Goal: Navigation & Orientation: Find specific page/section

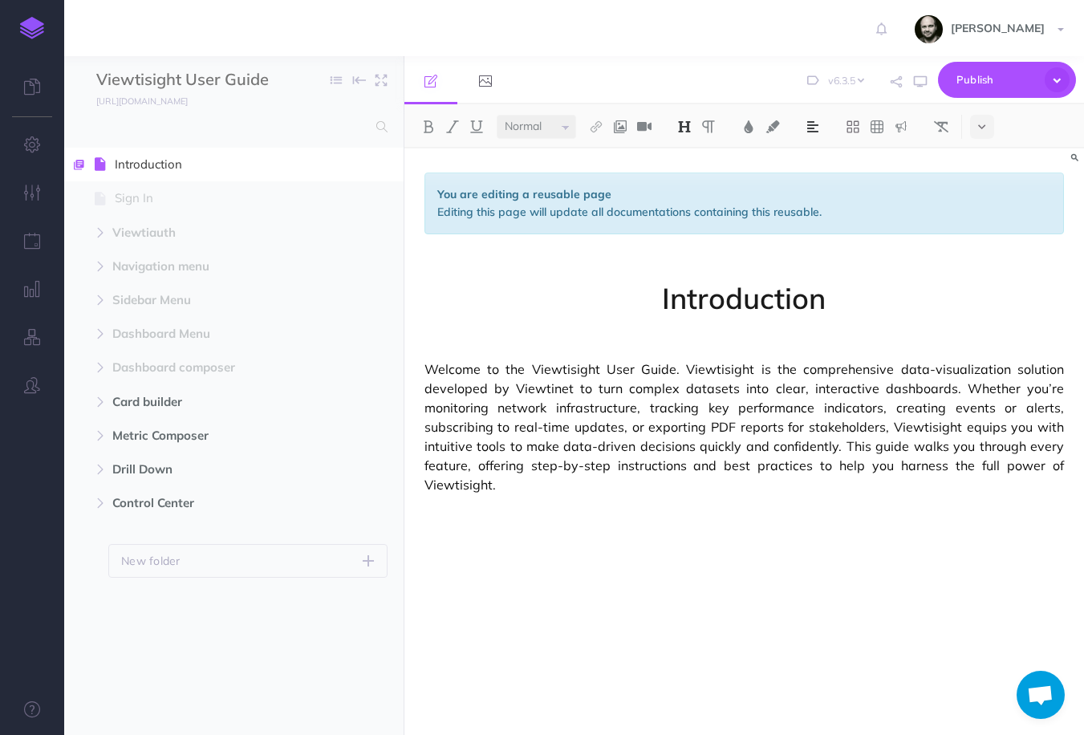
select select "6.3.5"
select select "null"
click at [38, 31] on img at bounding box center [32, 28] width 24 height 22
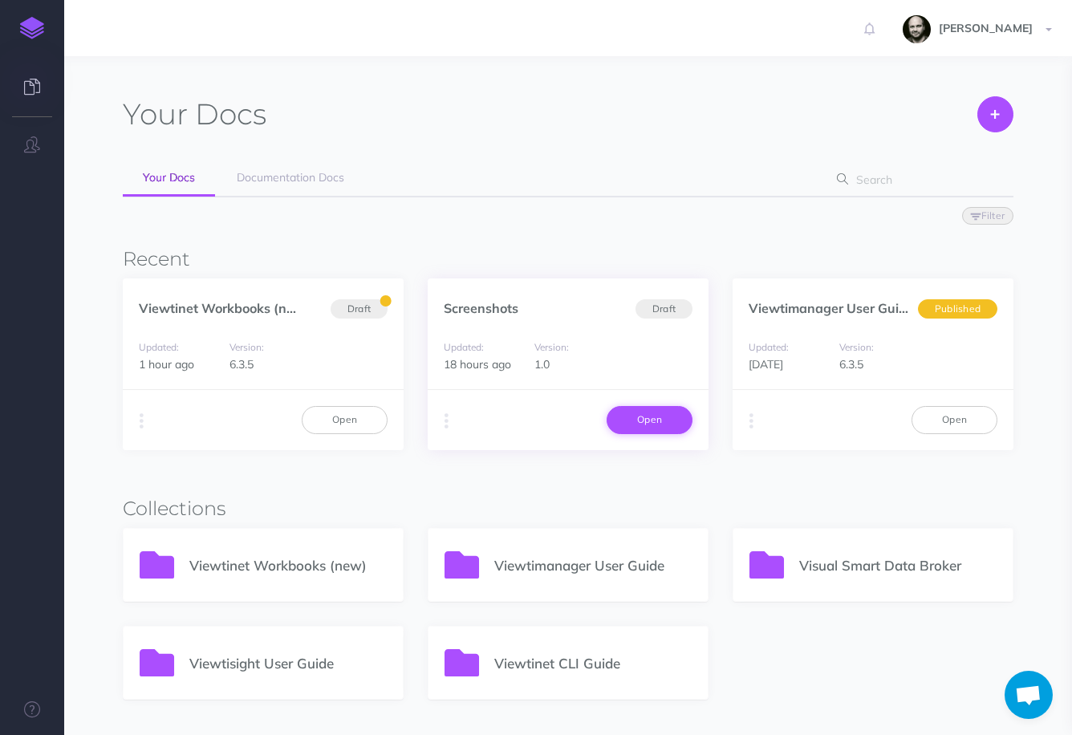
click at [654, 416] on link "Open" at bounding box center [650, 419] width 86 height 27
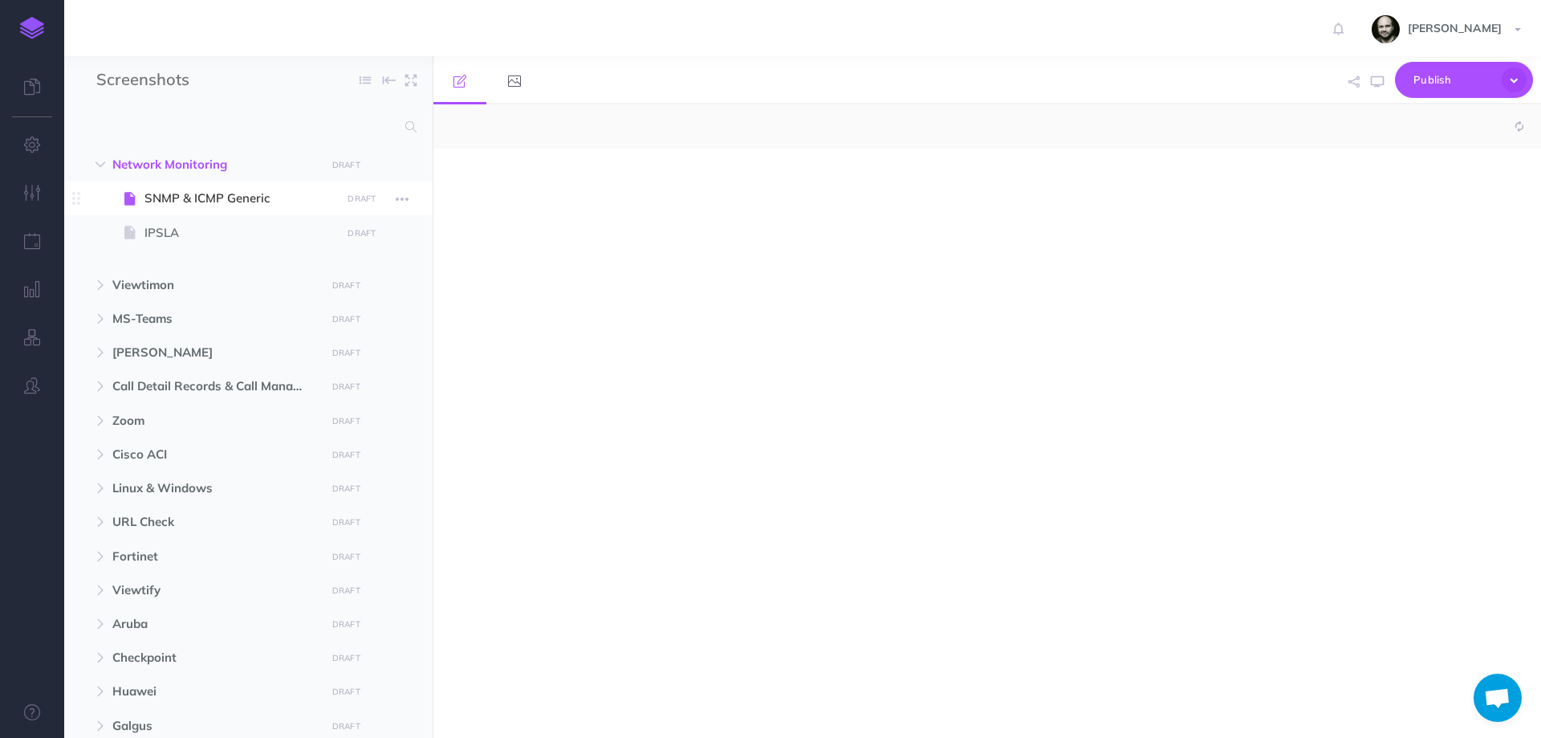
select select "null"
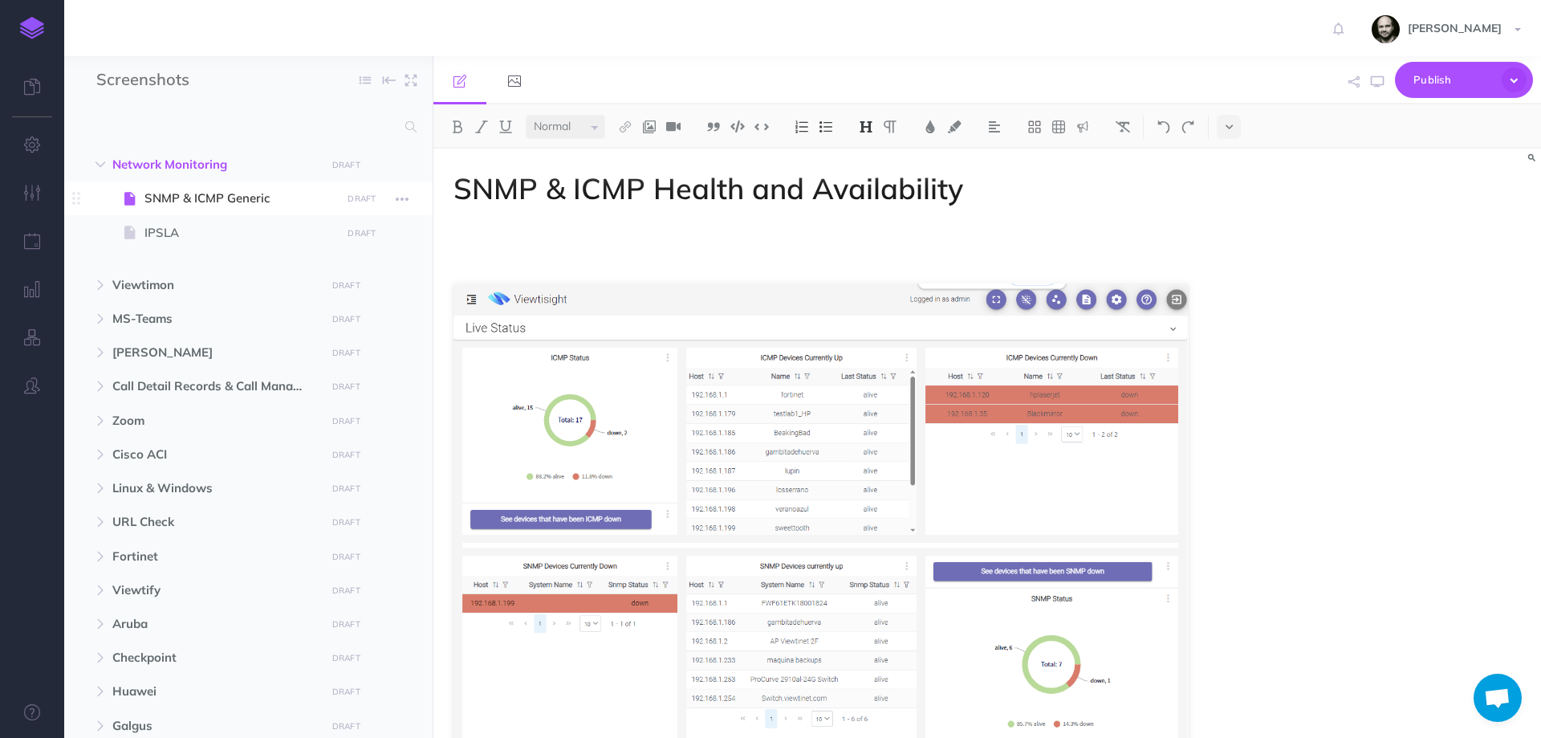
click at [197, 193] on span "SNMP & ICMP Generic" at bounding box center [240, 198] width 192 height 19
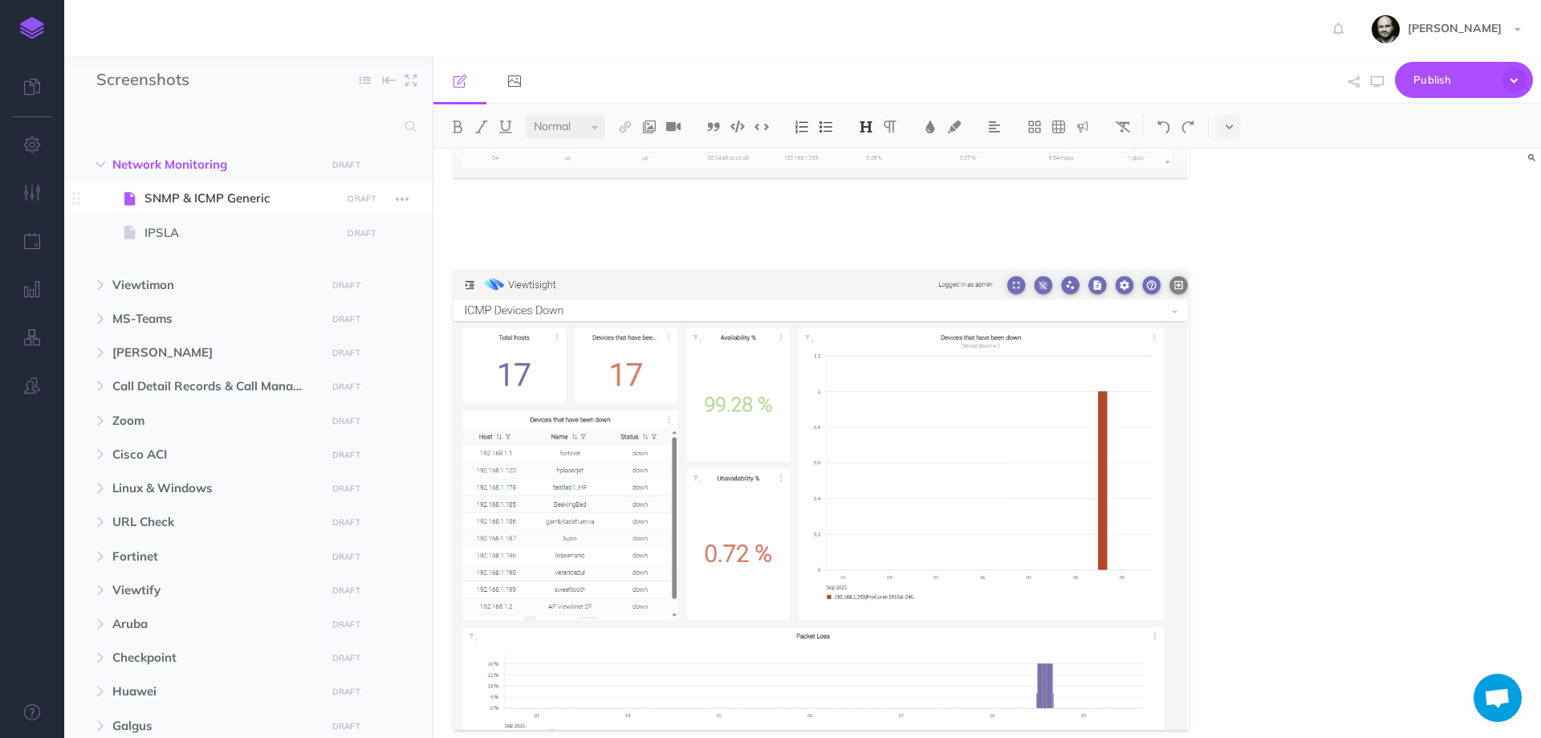
scroll to position [2141, 0]
click at [132, 238] on icon at bounding box center [130, 232] width 12 height 12
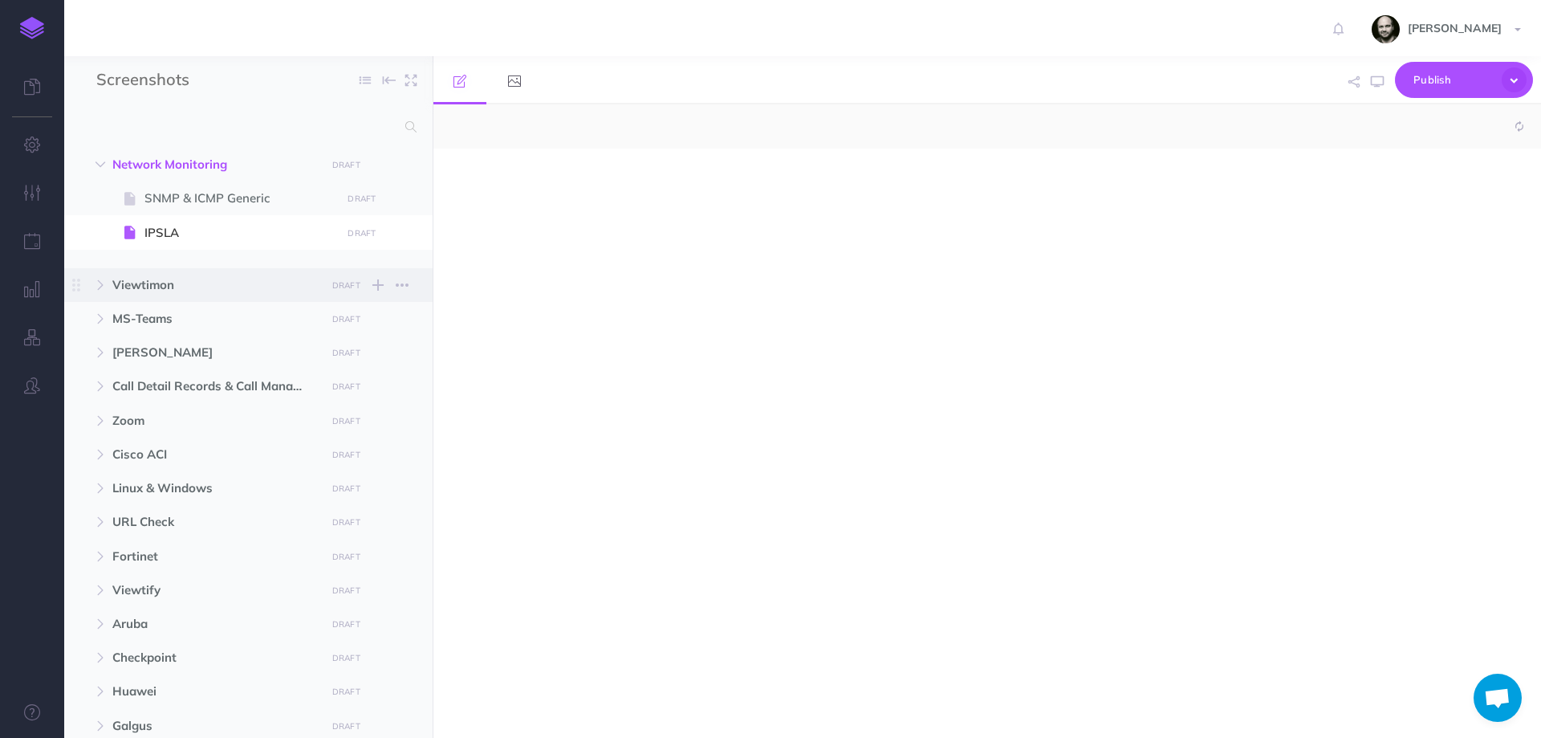
click at [175, 284] on span "Viewtimon" at bounding box center [214, 284] width 204 height 19
select select "null"
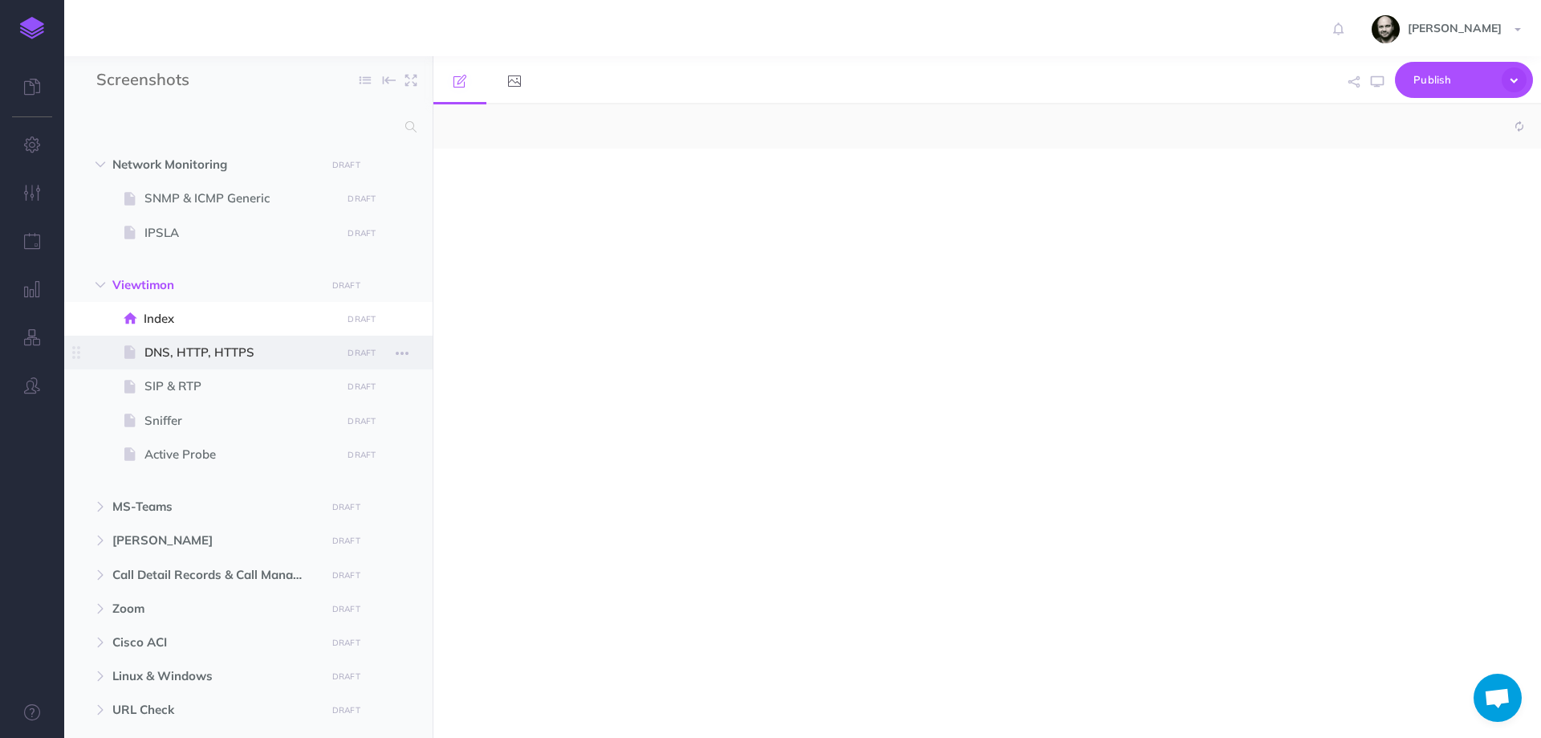
select select "null"
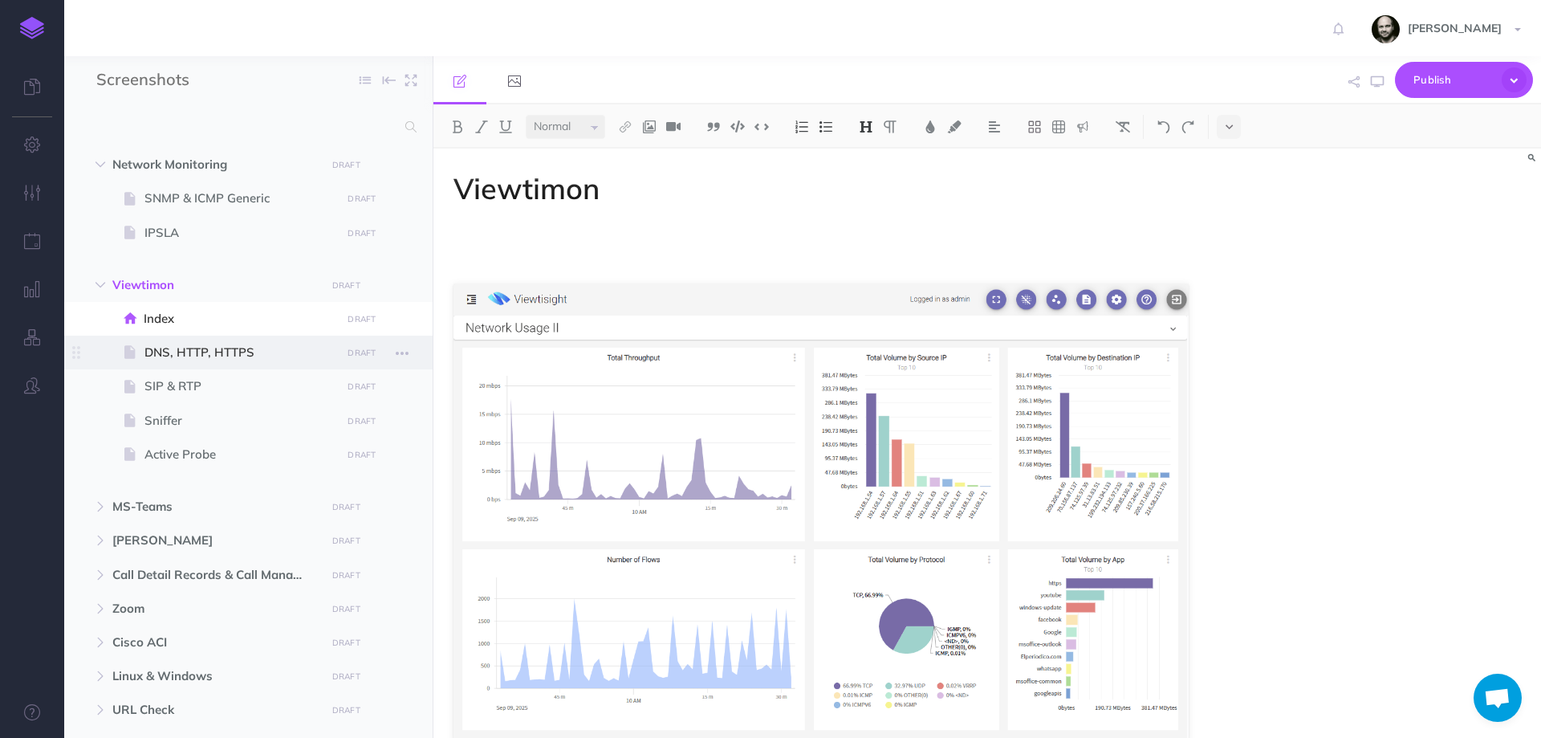
click at [225, 352] on span "DNS, HTTP, HTTPS" at bounding box center [240, 352] width 192 height 19
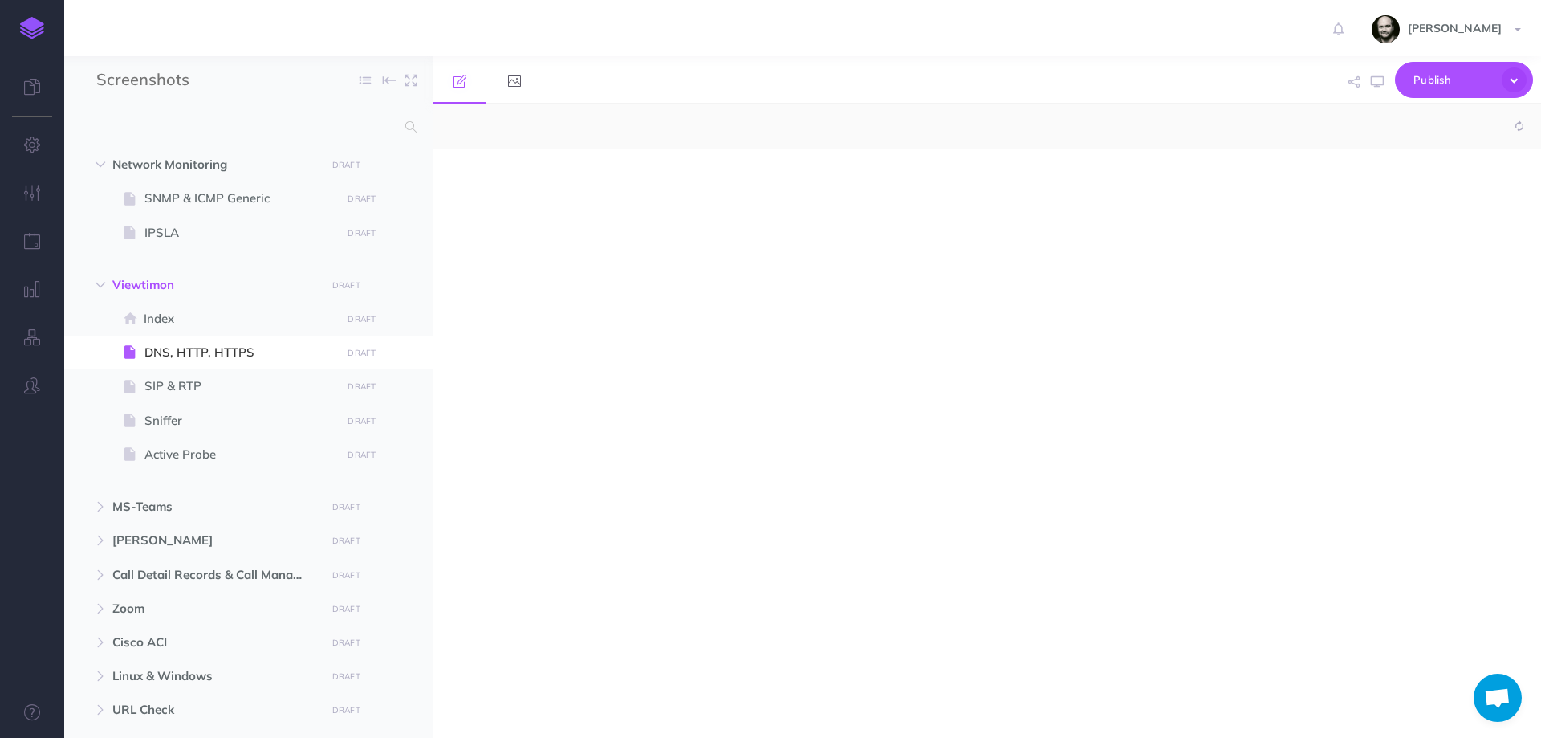
select select "null"
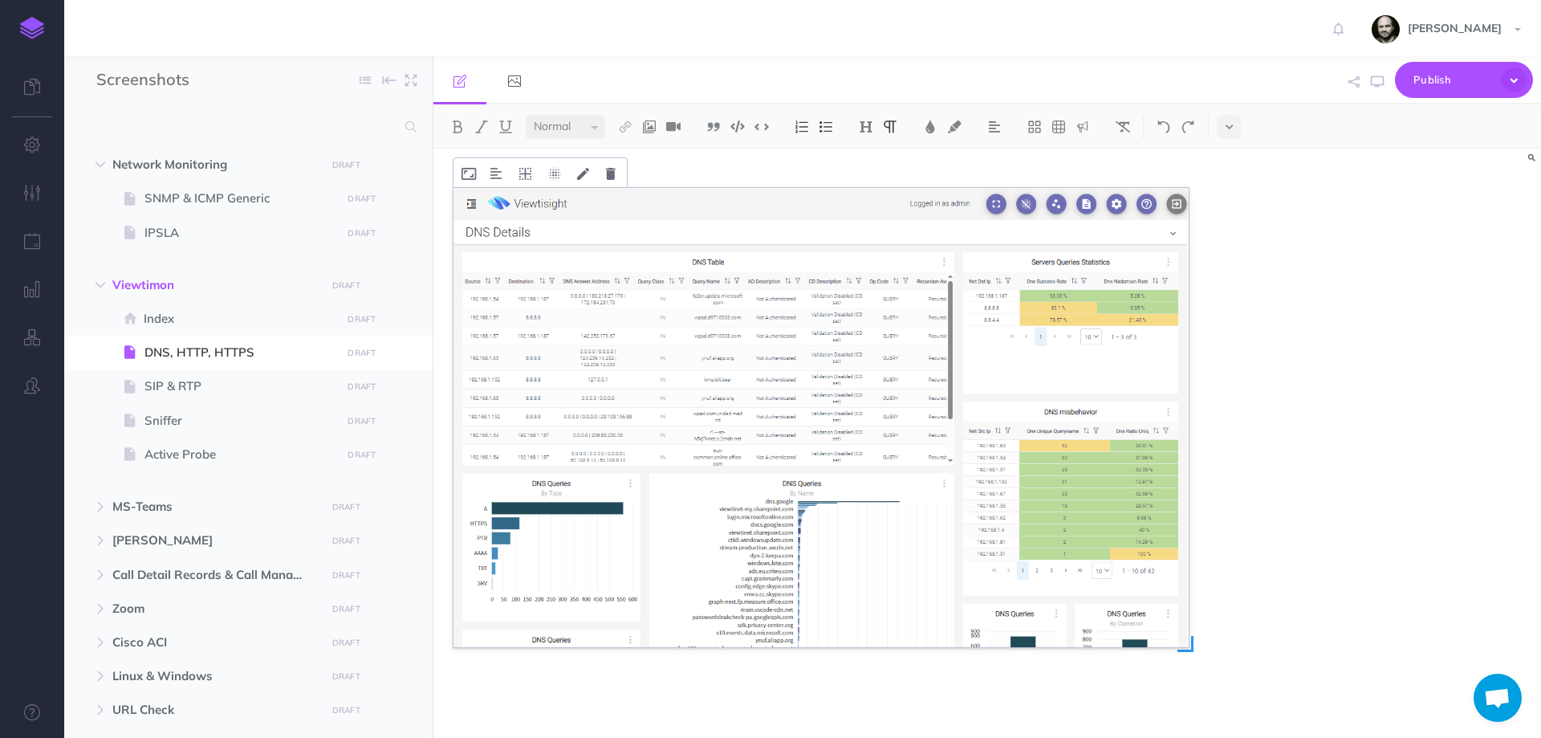
scroll to position [649, 0]
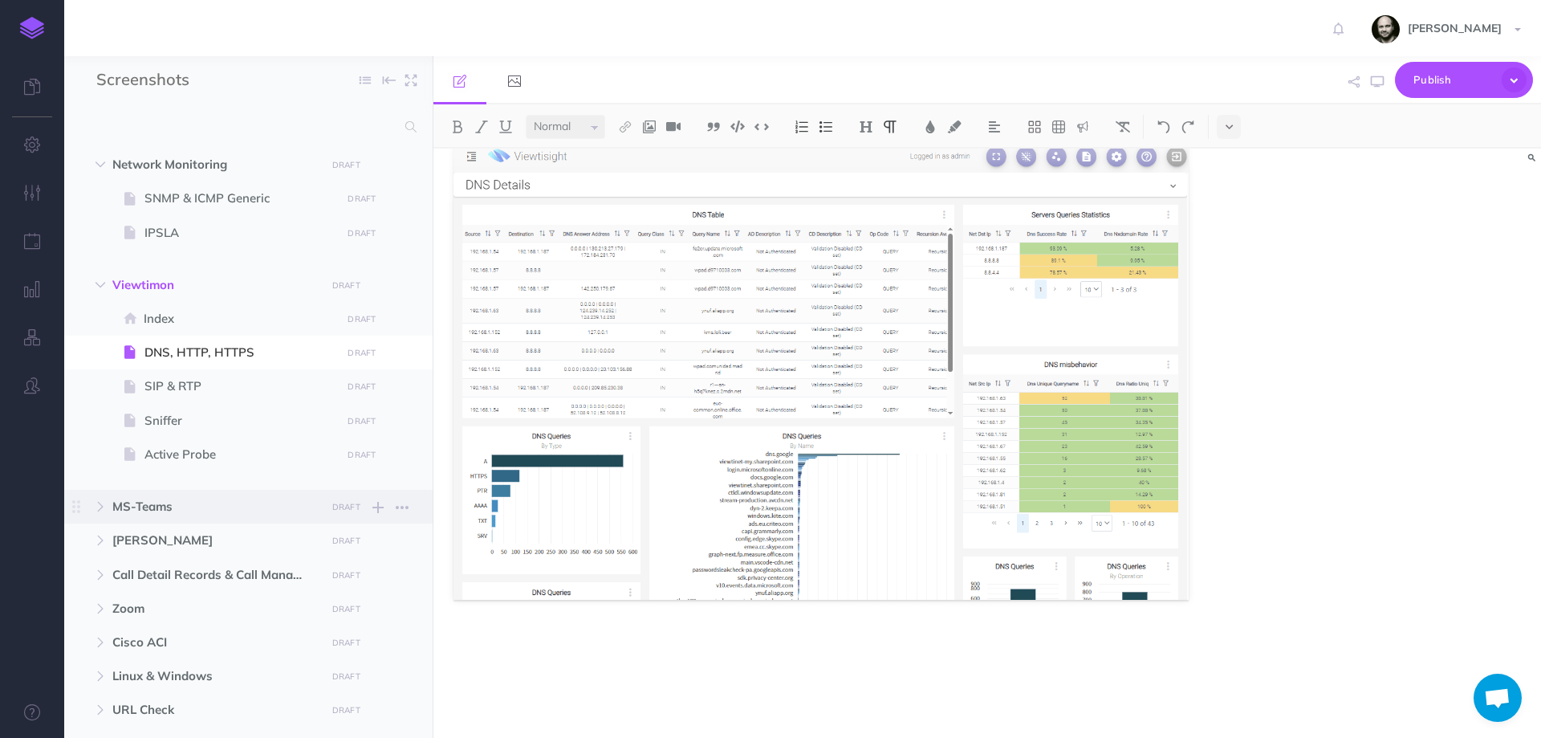
click at [189, 512] on span "MS-Teams" at bounding box center [214, 506] width 204 height 19
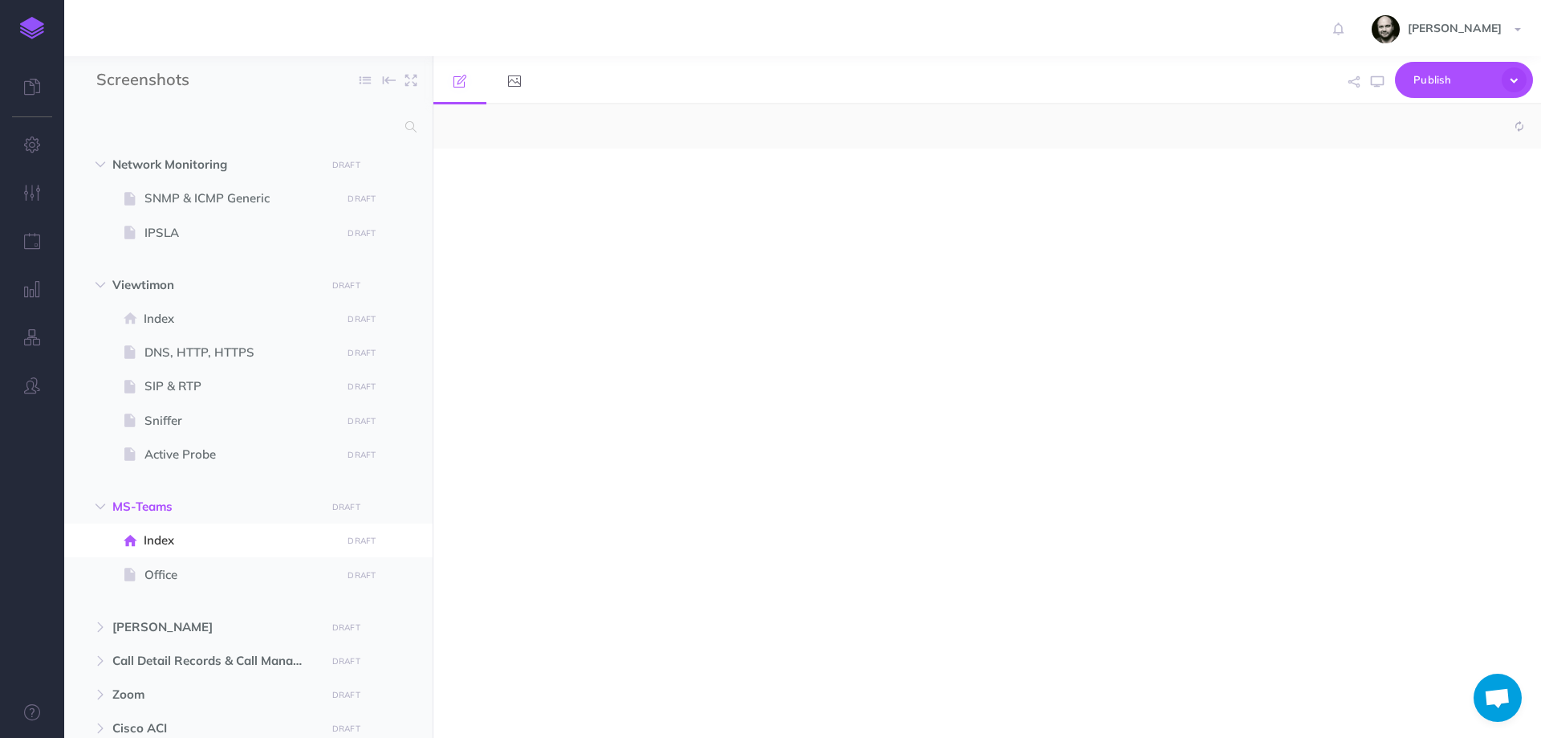
select select "null"
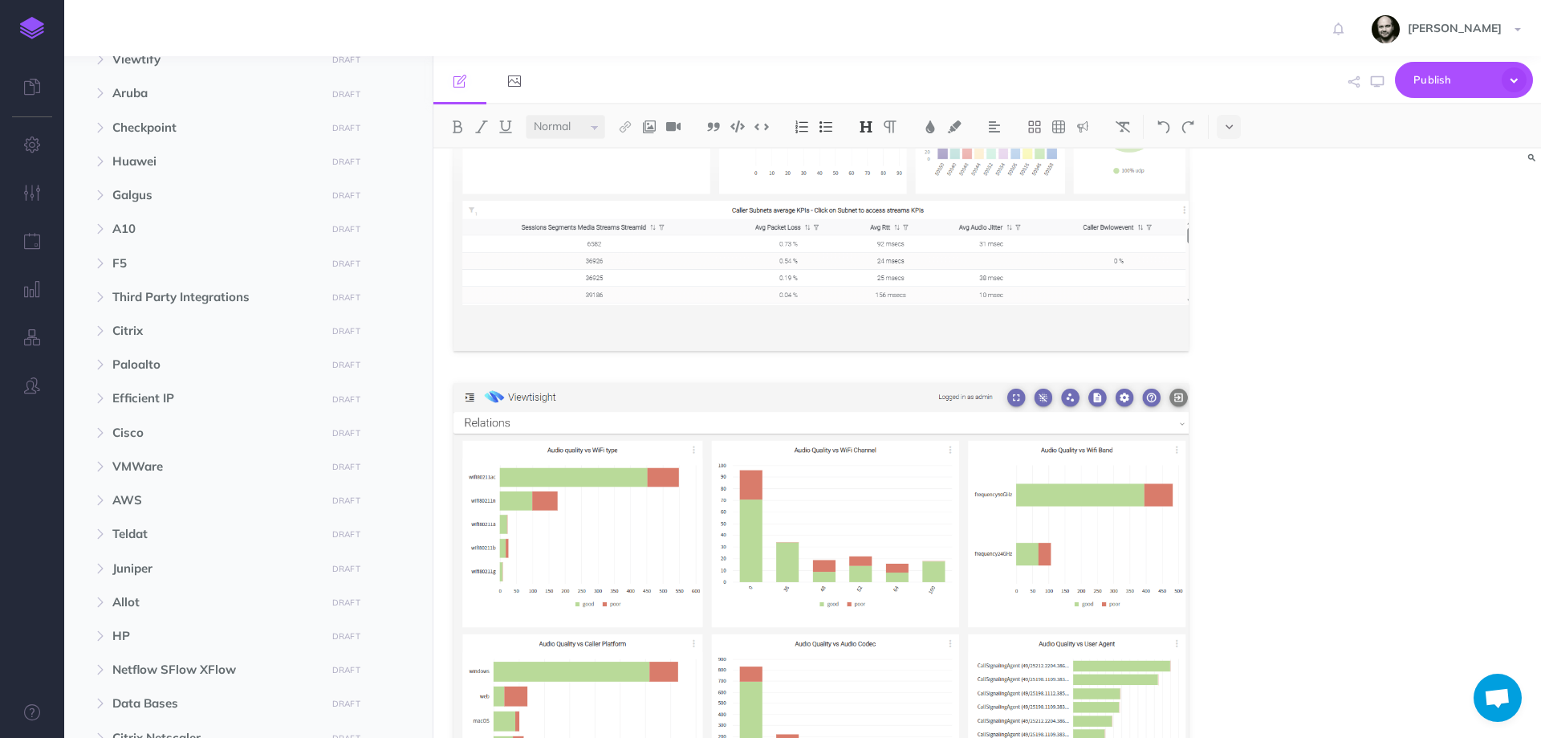
scroll to position [622, 0]
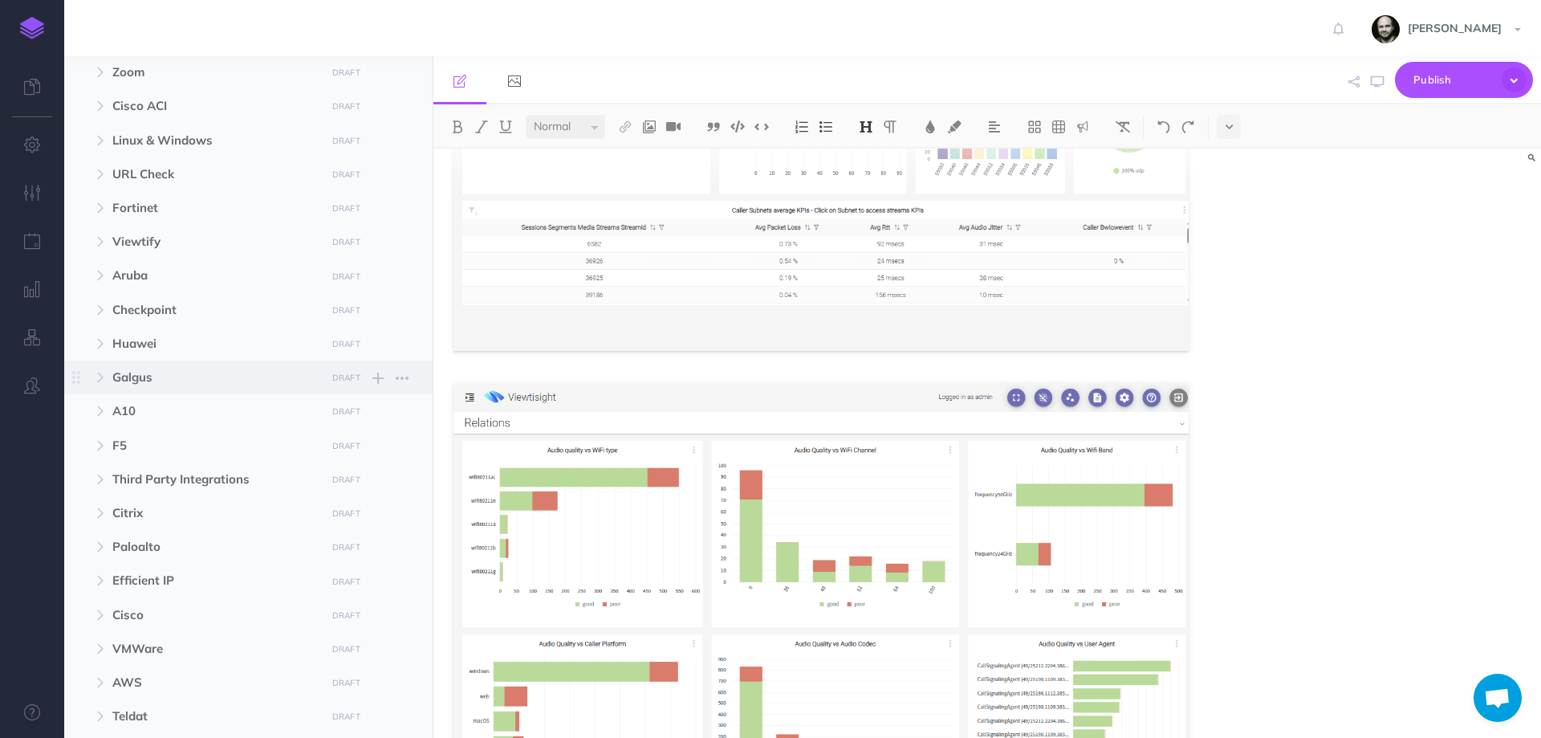
click at [183, 372] on span "Galgus" at bounding box center [214, 377] width 204 height 19
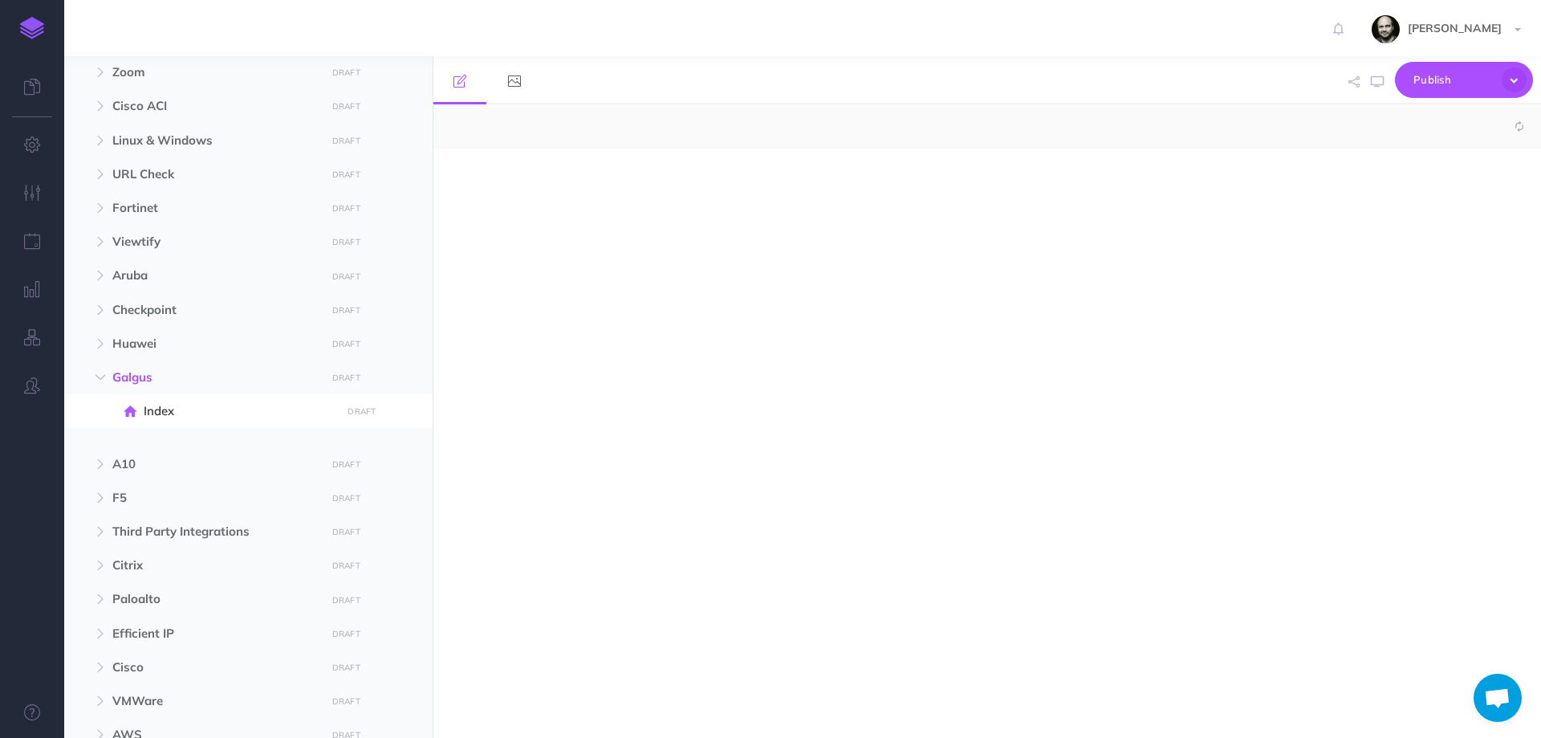
select select "null"
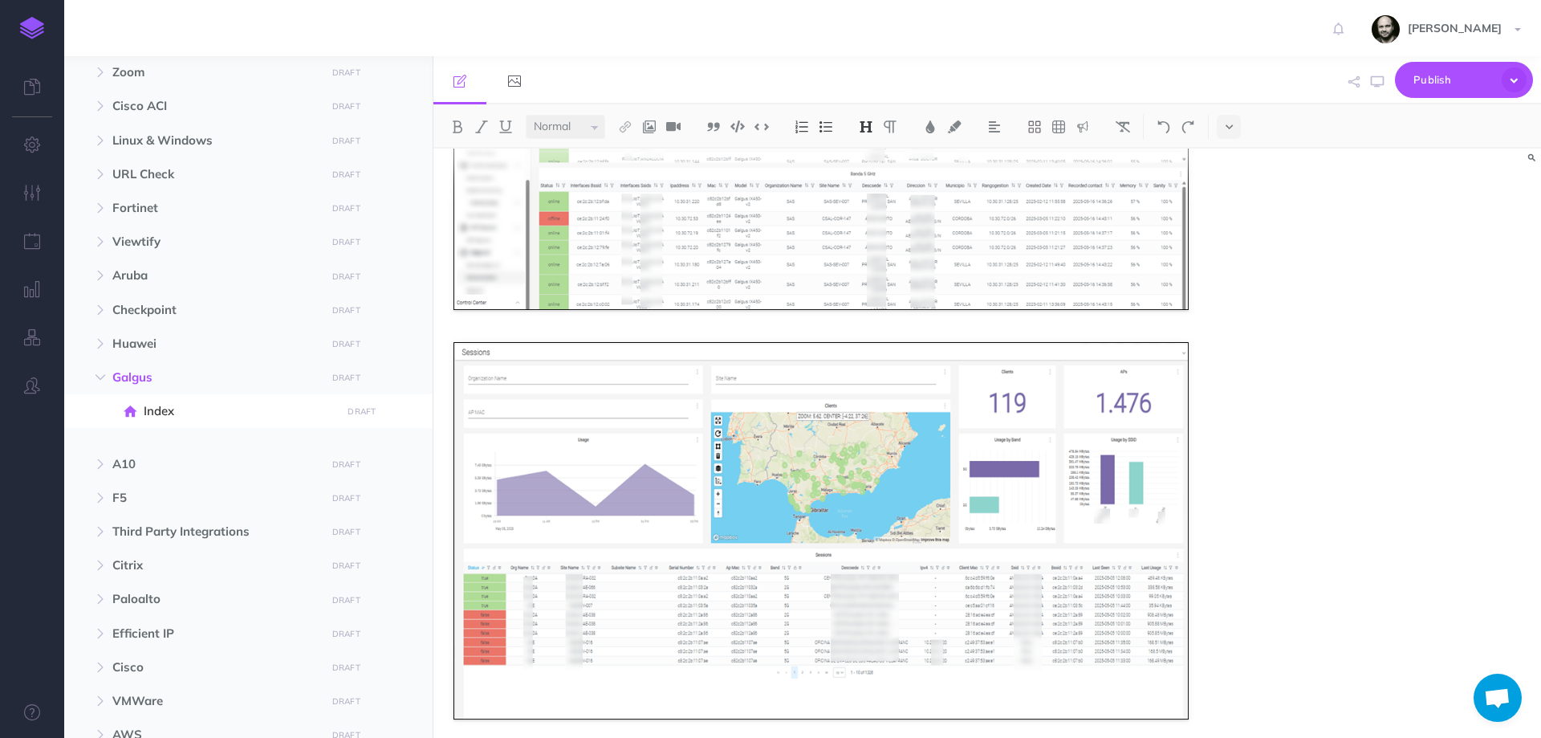
scroll to position [913, 0]
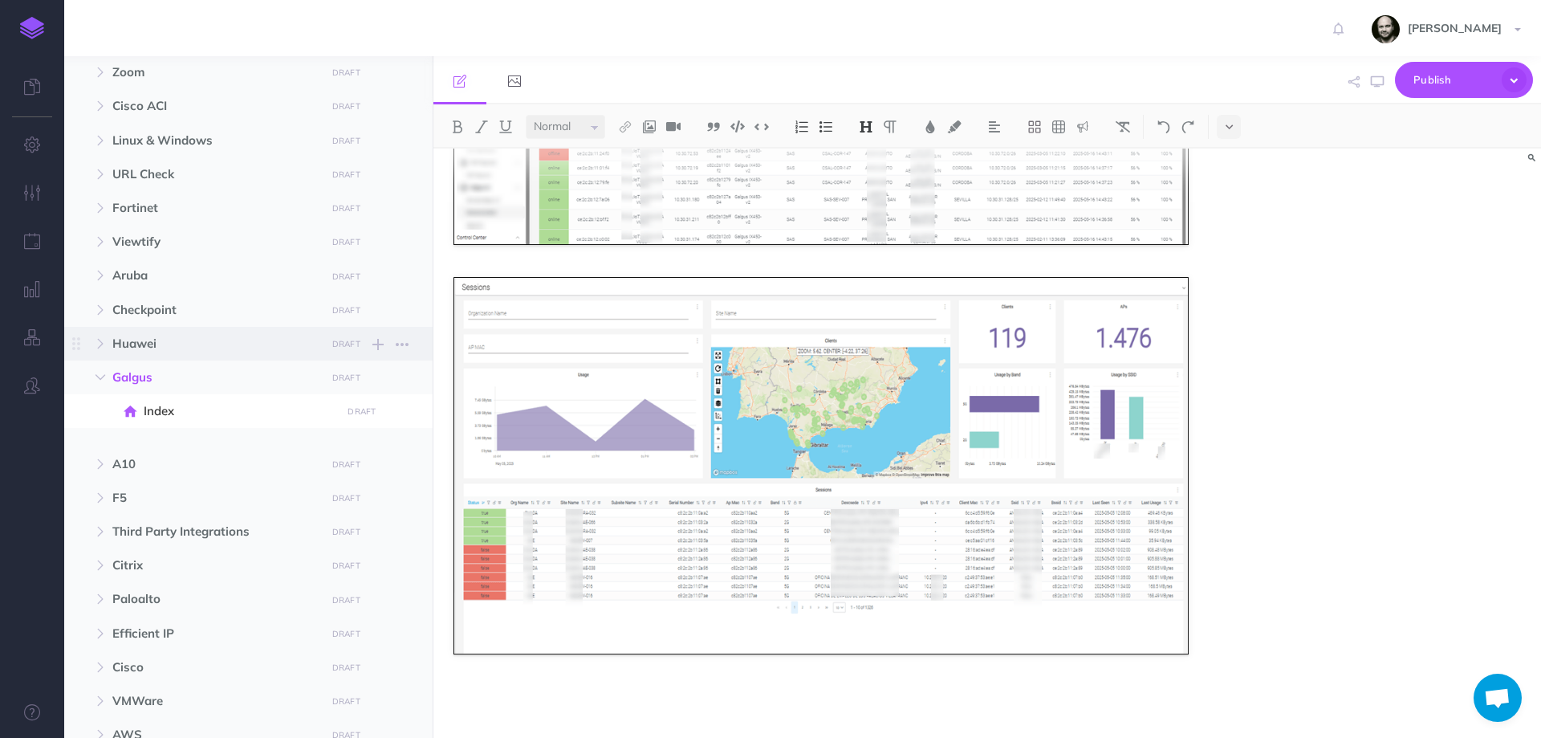
click at [318, 335] on span "Huawei" at bounding box center [218, 343] width 212 height 19
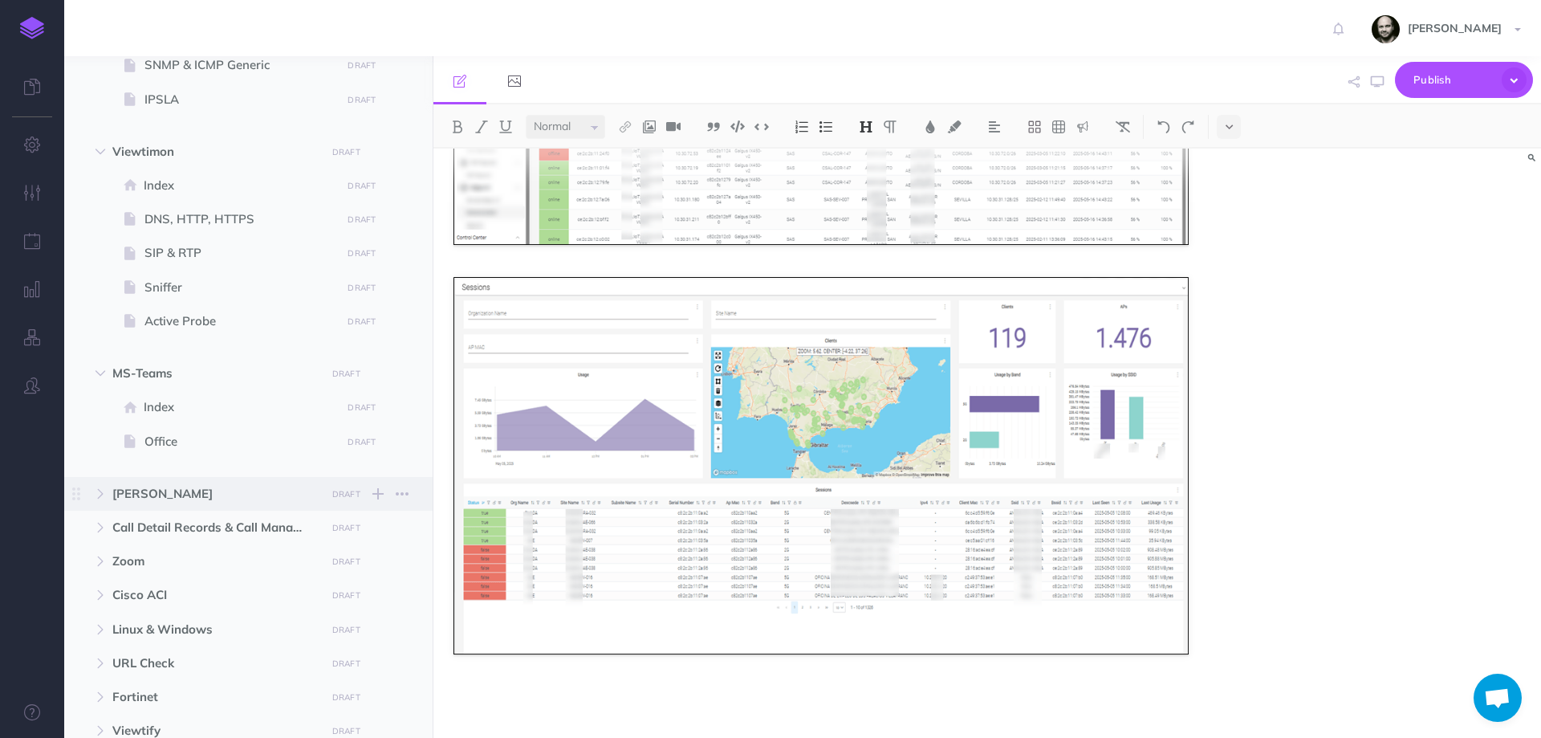
scroll to position [0, 0]
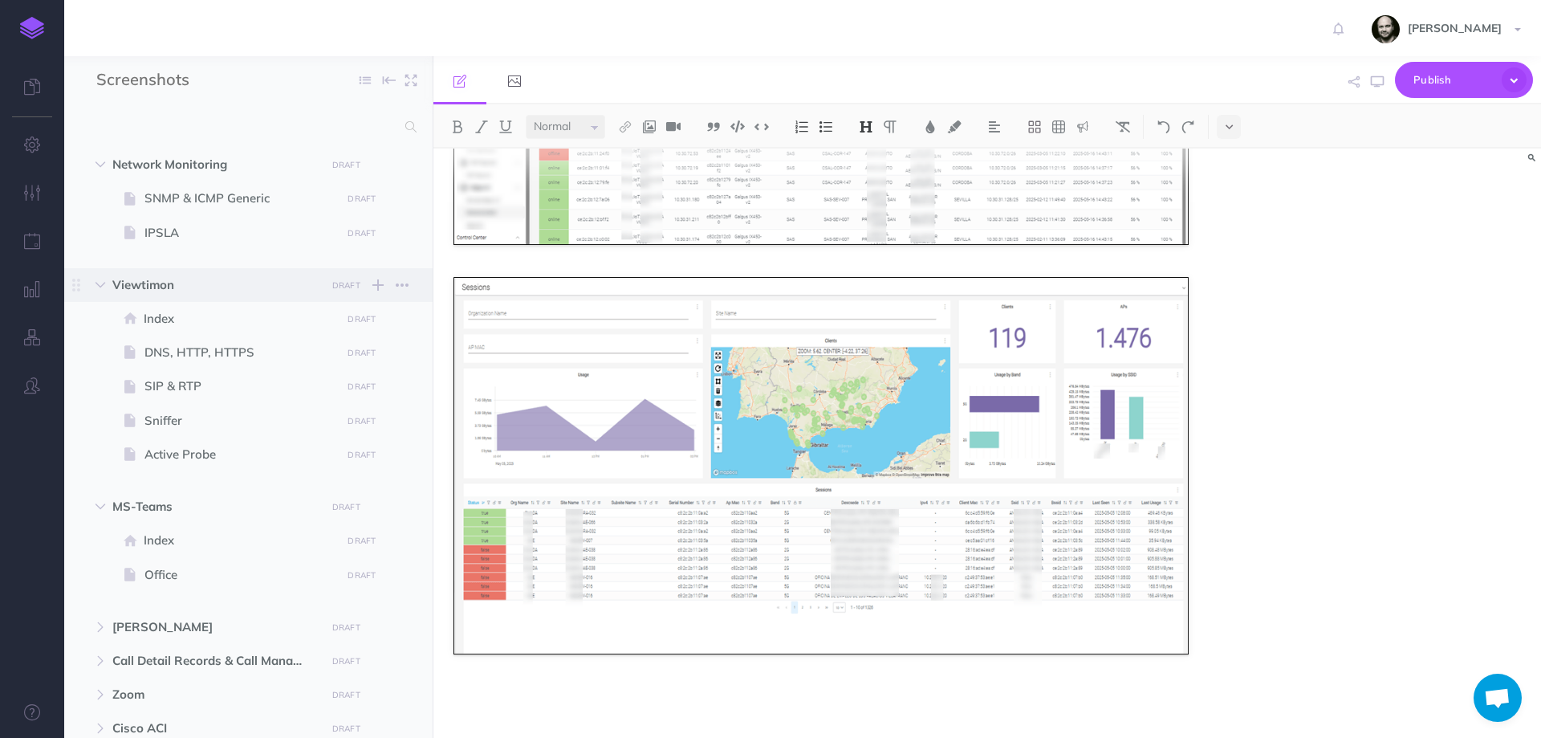
click at [162, 279] on span "Viewtimon" at bounding box center [214, 284] width 204 height 19
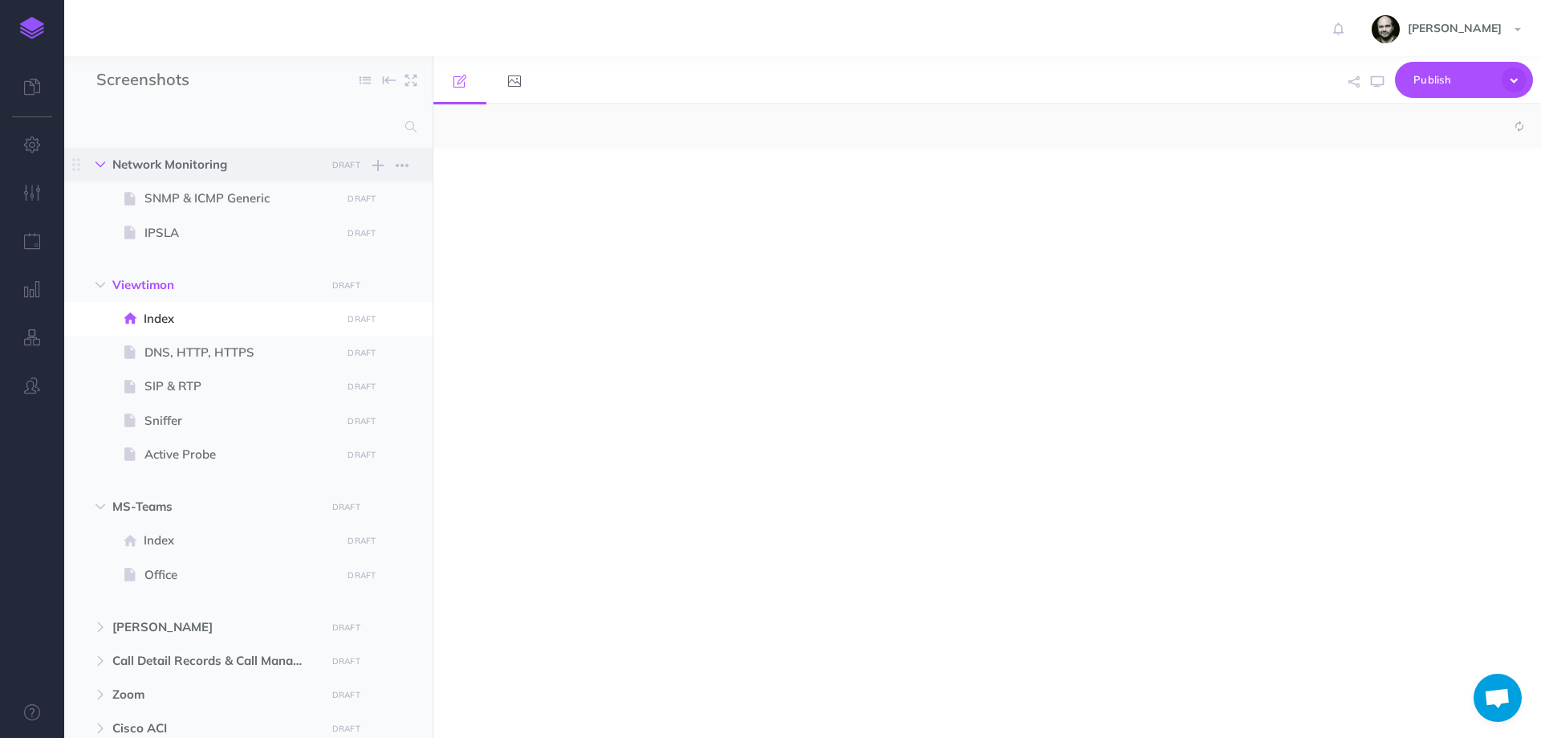
click at [98, 162] on icon "button" at bounding box center [101, 165] width 10 height 10
select select "null"
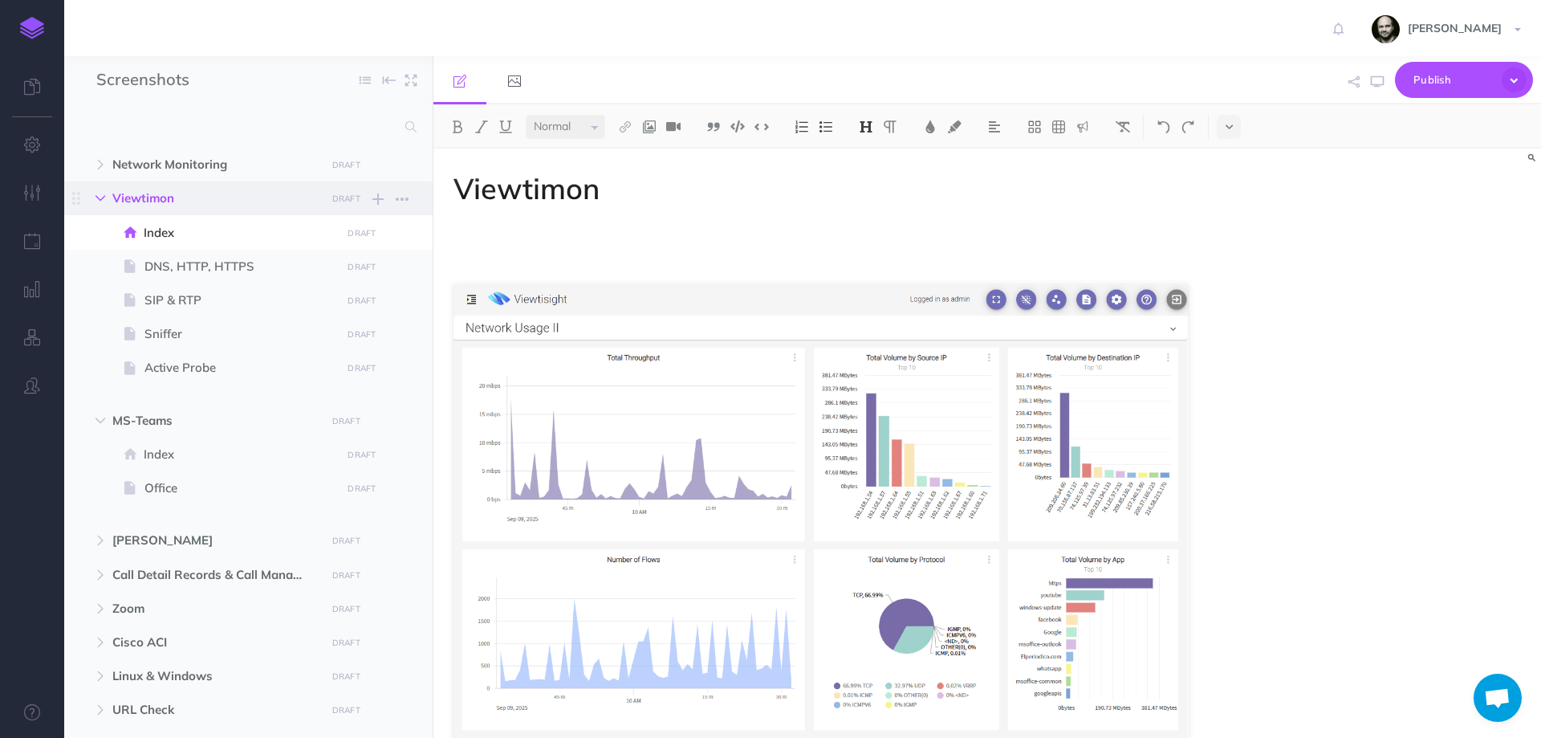
click at [98, 192] on button "button" at bounding box center [100, 198] width 29 height 19
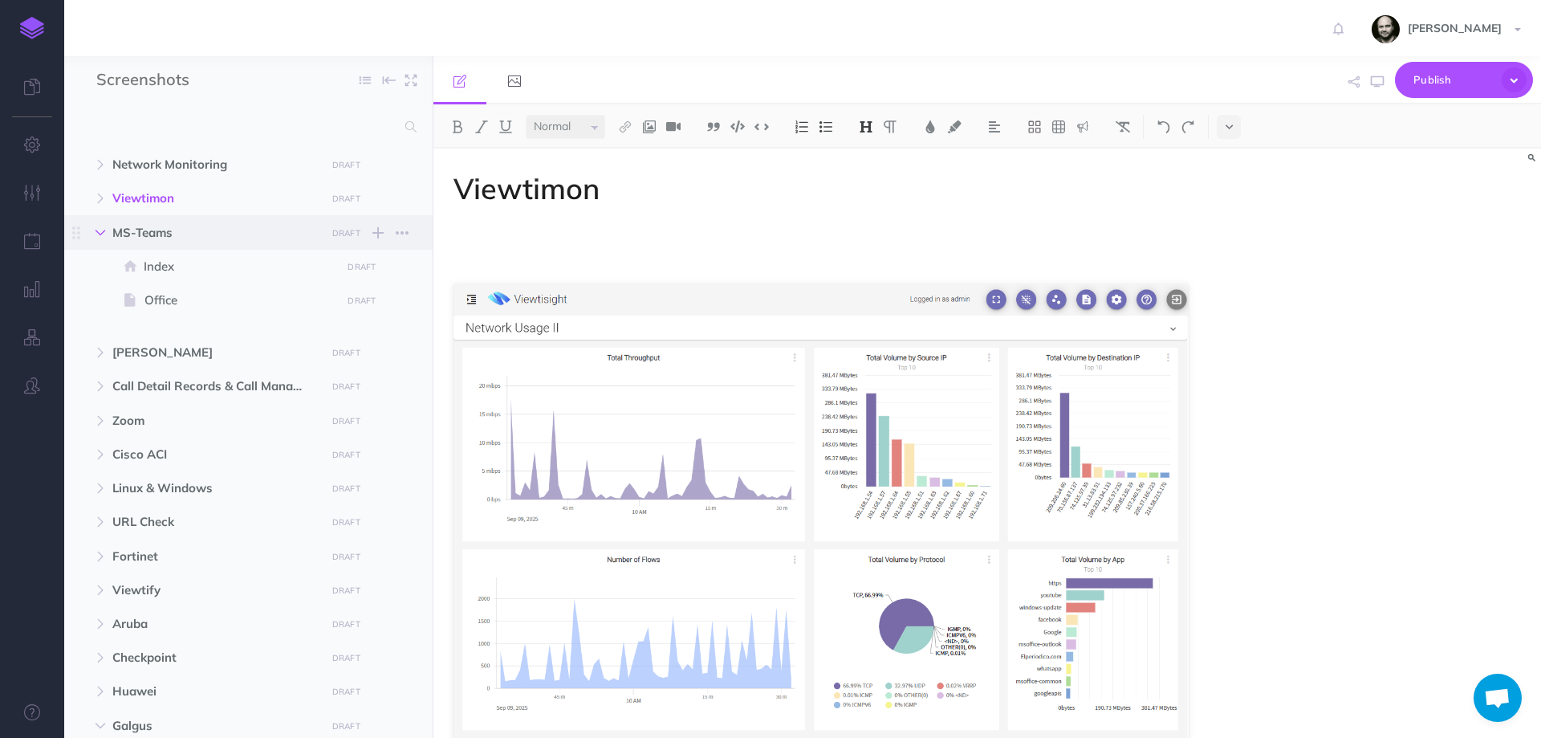
click at [98, 235] on icon "button" at bounding box center [101, 233] width 10 height 10
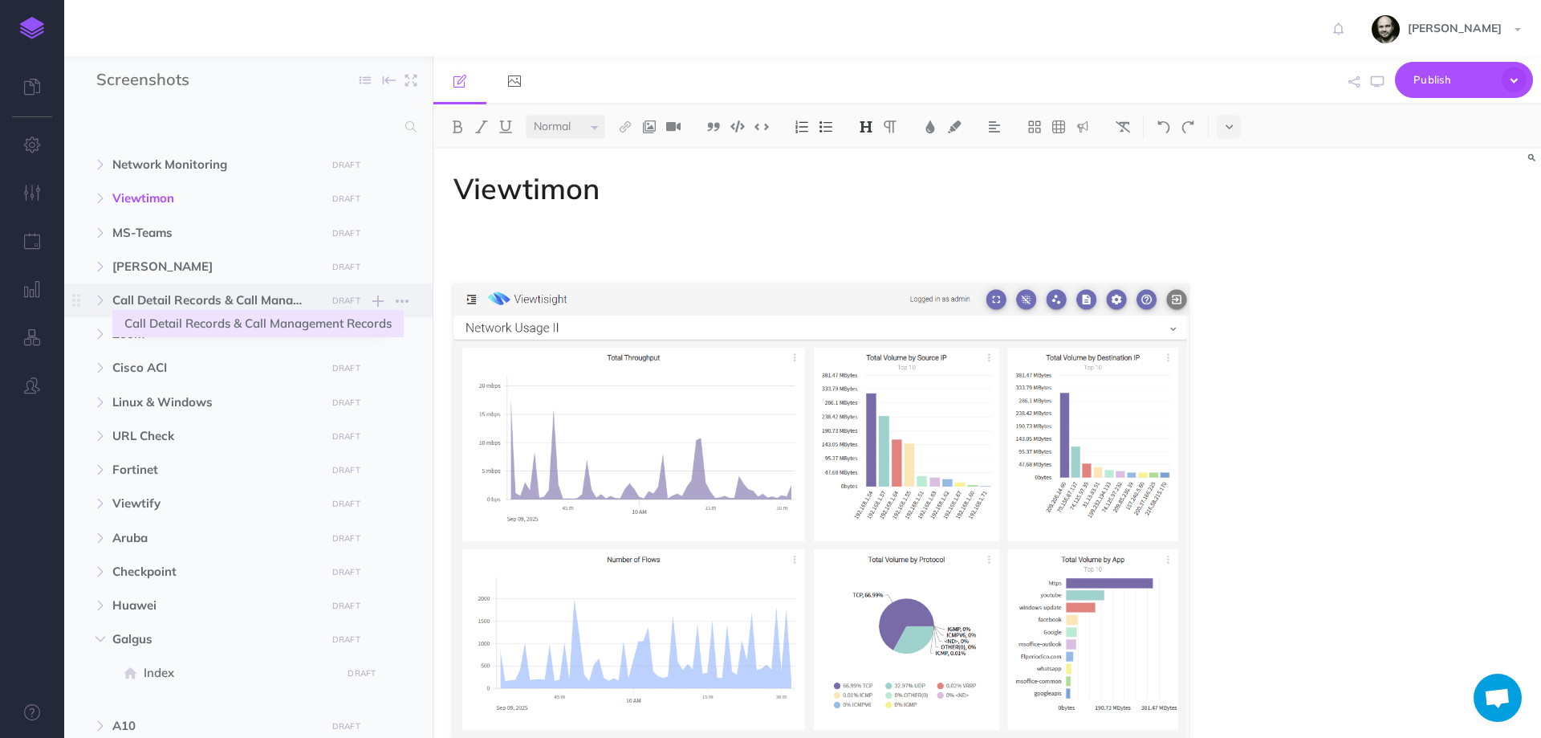
click at [178, 299] on span "Call Detail Records & Call Management Records" at bounding box center [214, 300] width 204 height 19
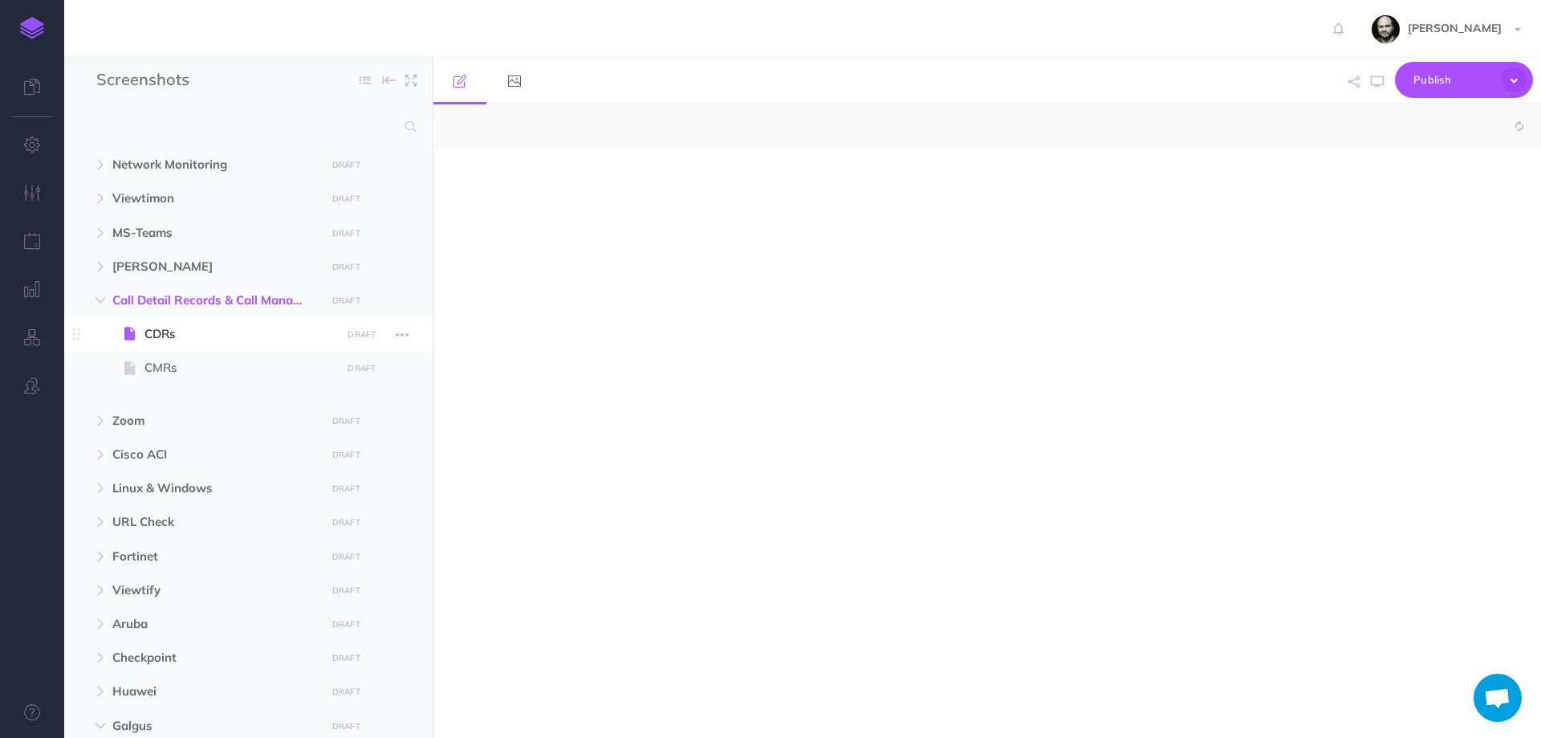
select select "null"
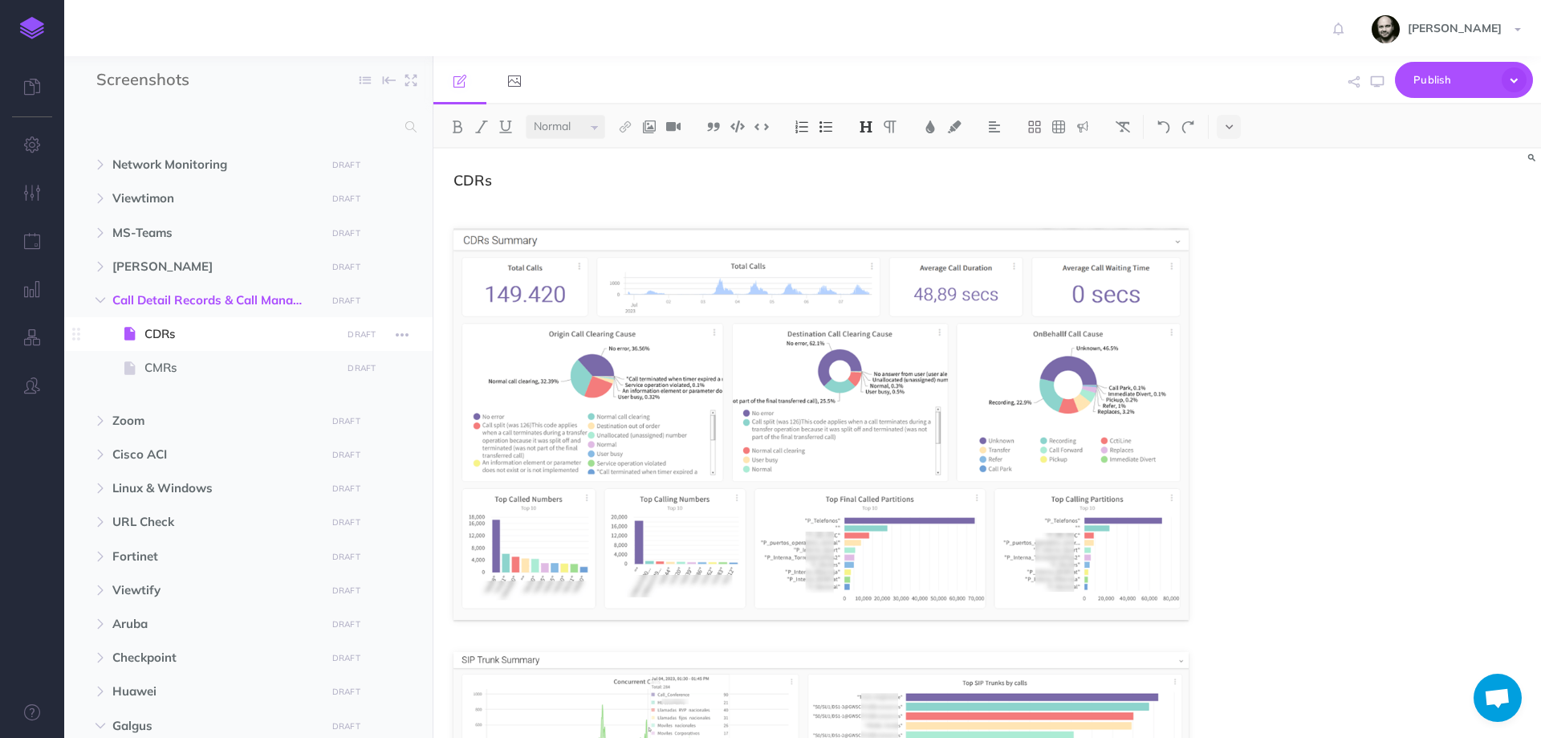
click at [177, 338] on span "CDRs" at bounding box center [240, 333] width 192 height 19
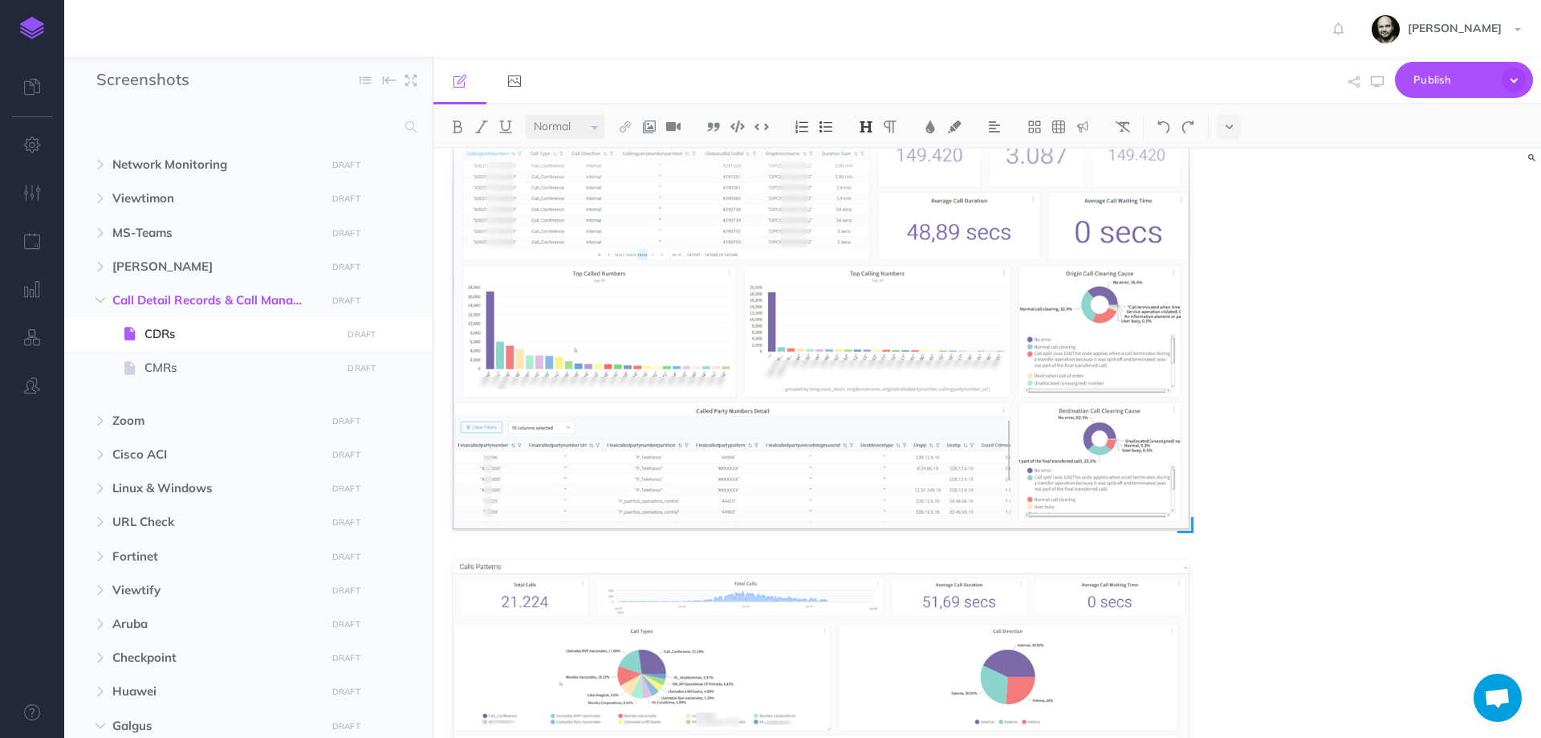
scroll to position [1861, 0]
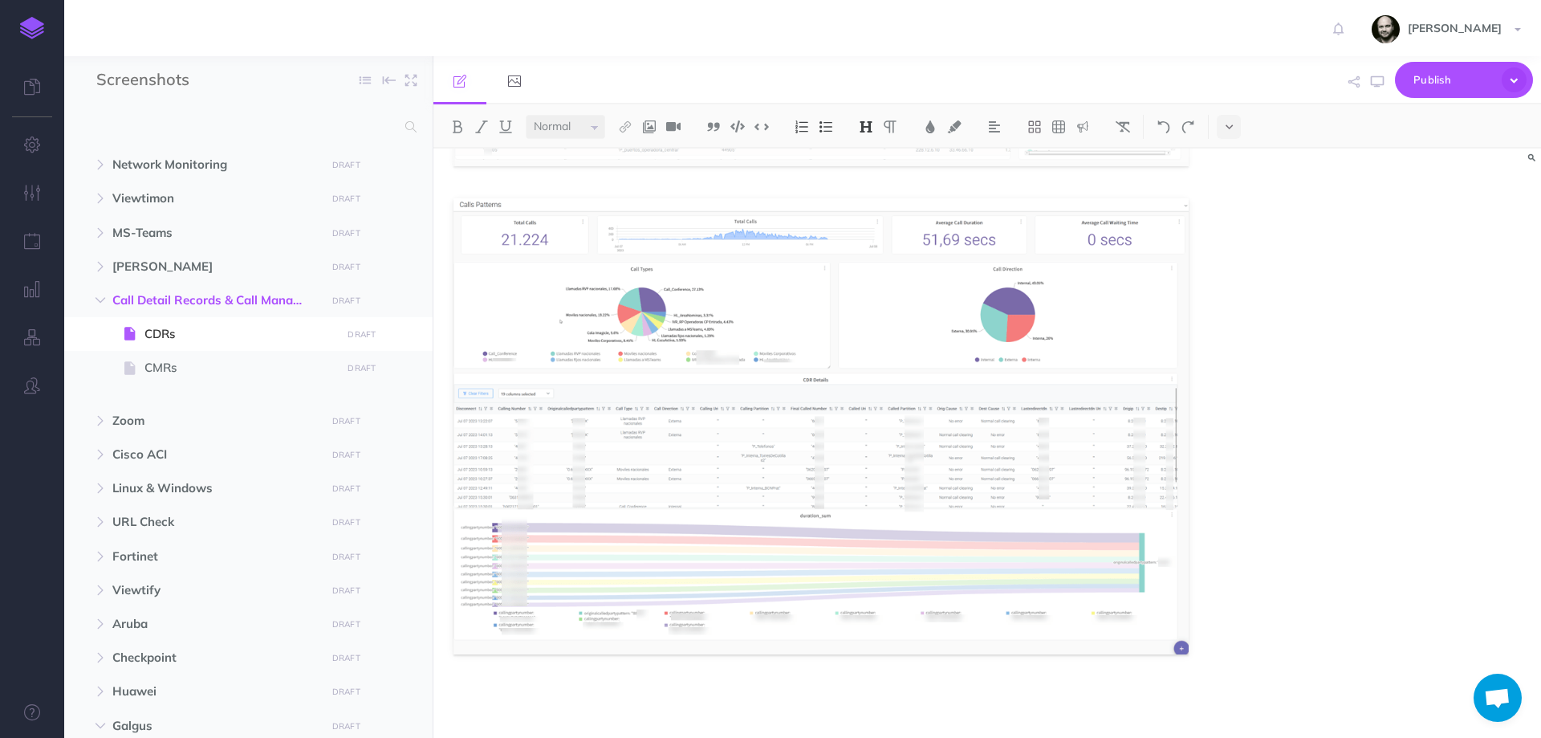
click at [167, 386] on ul "CDRs DRAFT Publish these changes Nevermind Publish Page history Notes manager D…" at bounding box center [262, 354] width 308 height 74
click at [169, 369] on span "CMRs" at bounding box center [240, 367] width 192 height 19
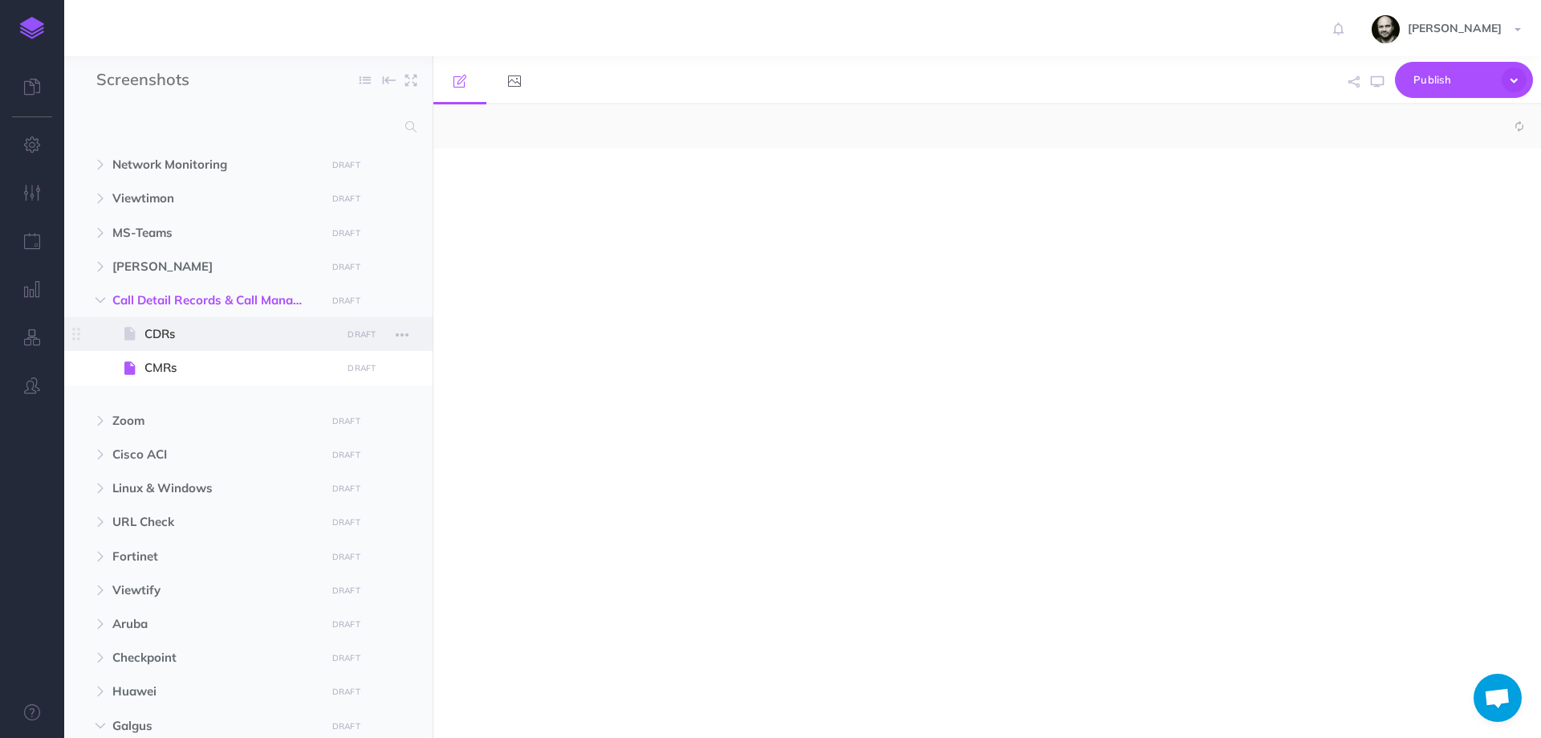
select select "null"
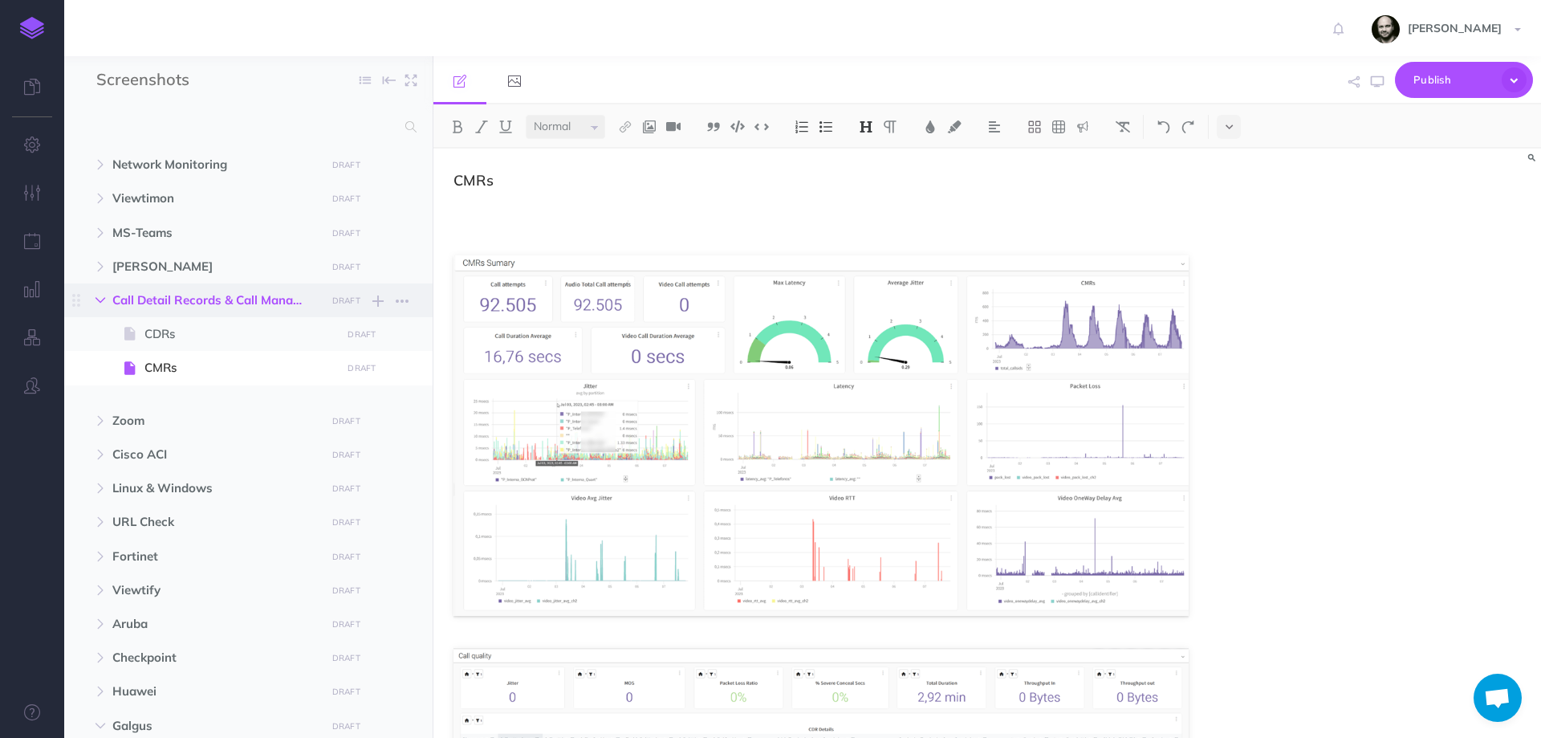
click at [104, 301] on icon "button" at bounding box center [101, 300] width 10 height 10
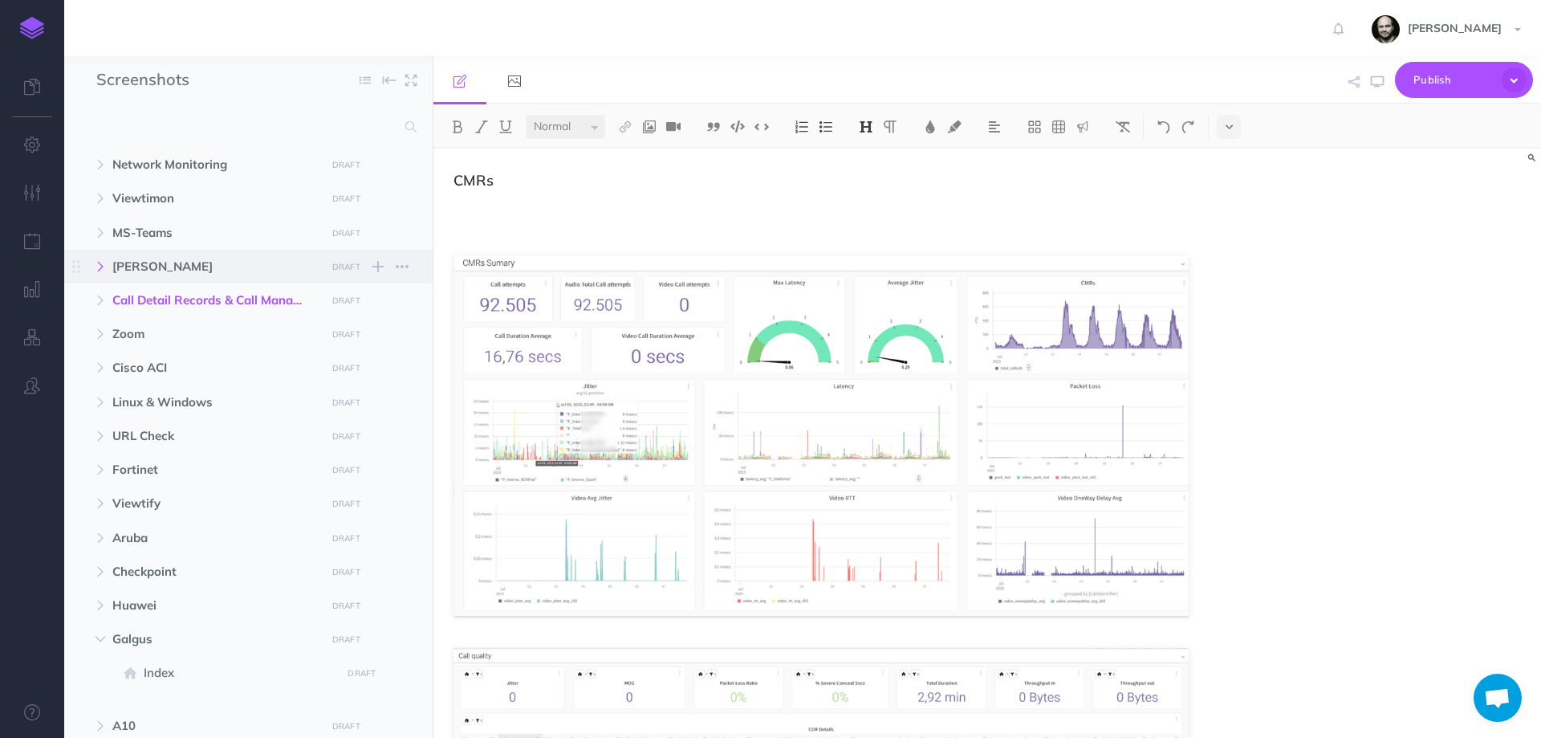
click at [102, 269] on icon "button" at bounding box center [101, 267] width 10 height 10
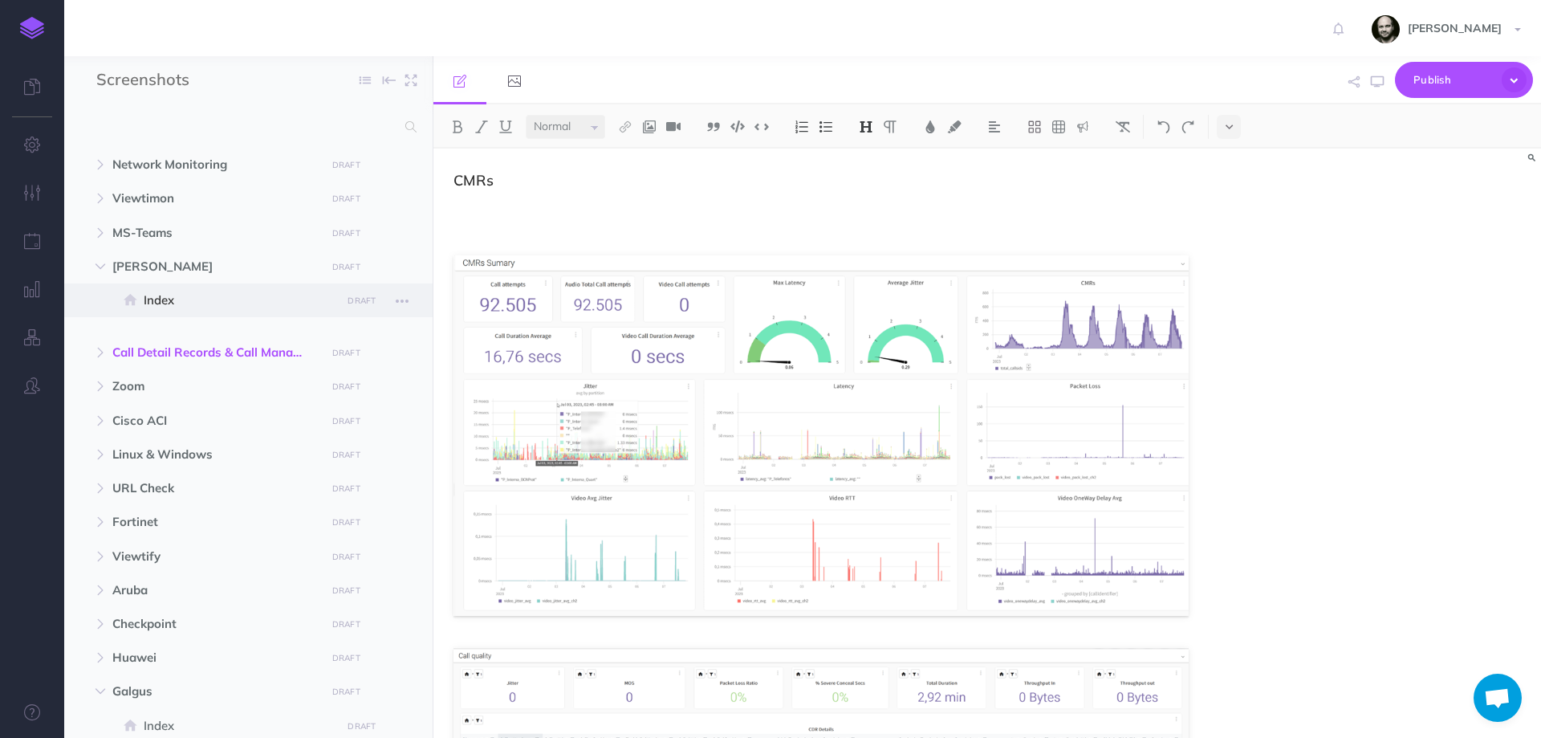
click at [153, 294] on span "Index" at bounding box center [240, 300] width 193 height 19
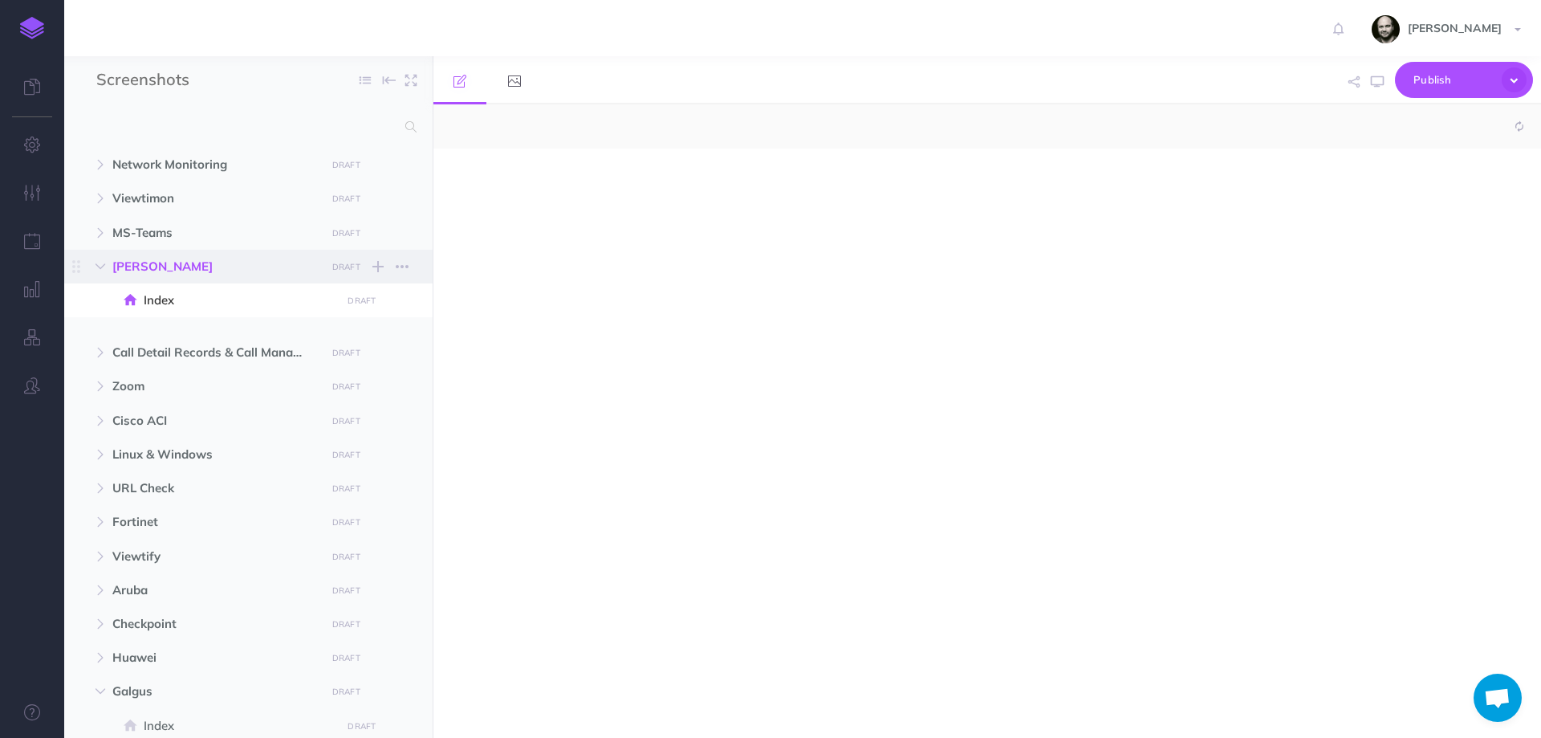
select select "null"
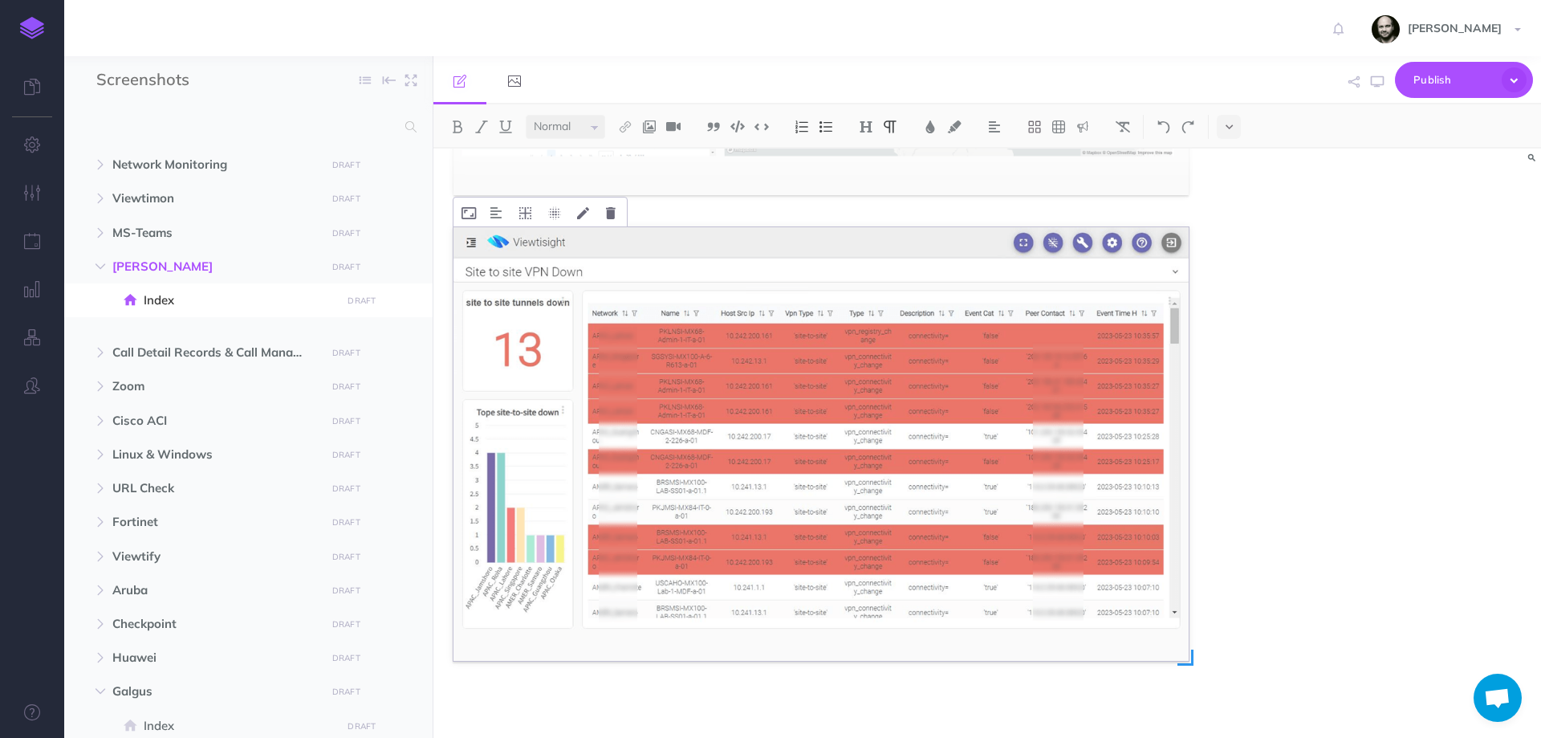
scroll to position [3324, 0]
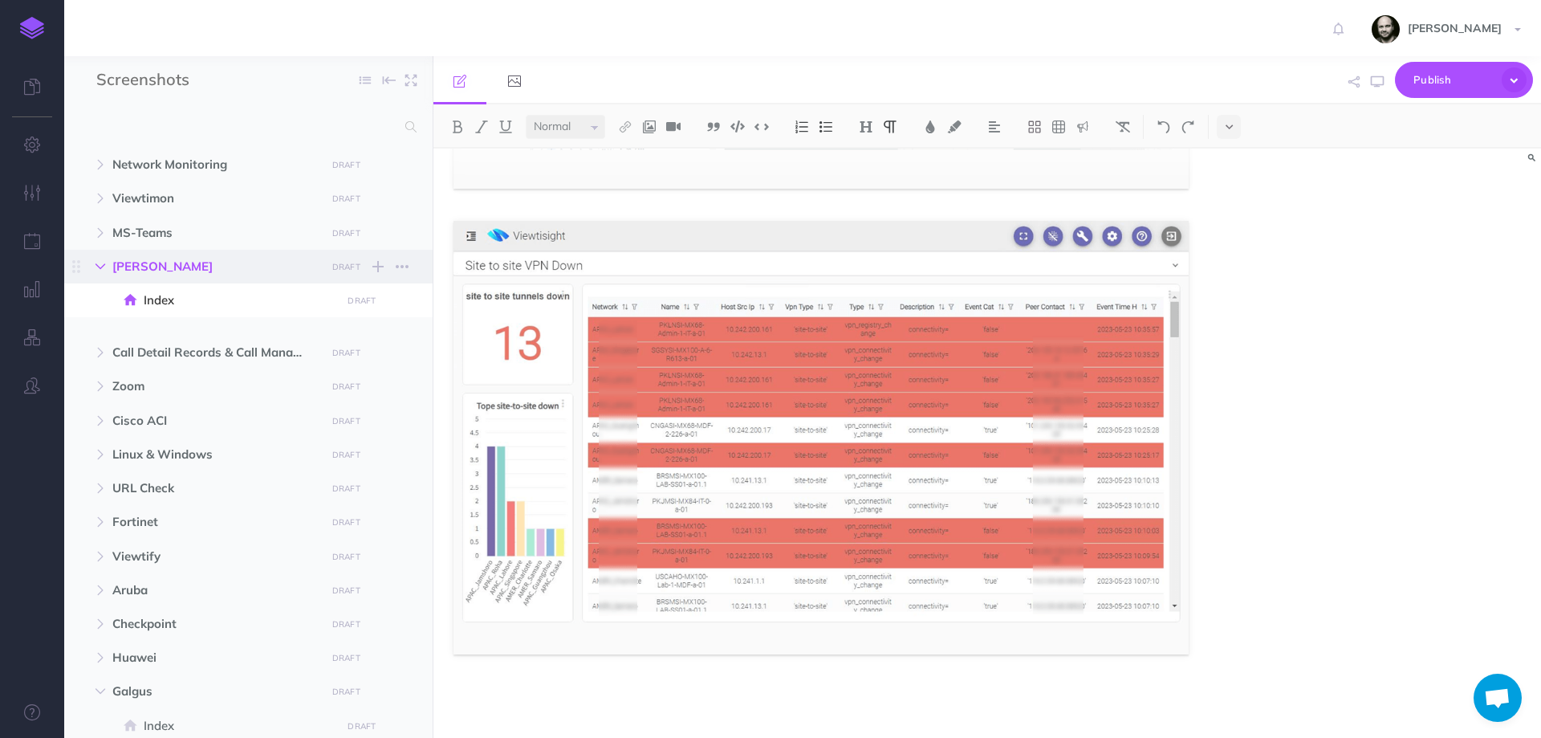
click at [105, 270] on icon "button" at bounding box center [101, 267] width 10 height 10
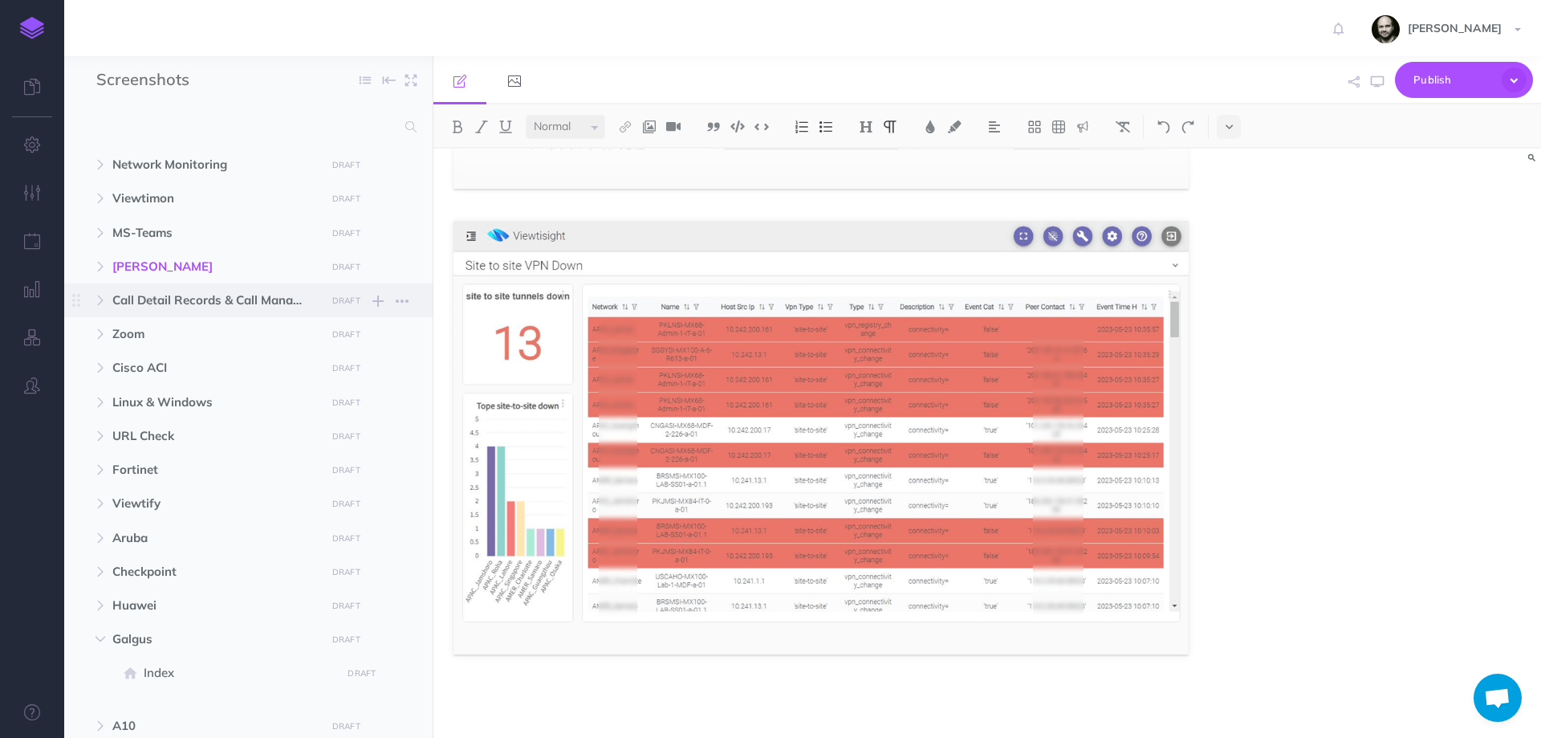
click at [167, 311] on span "Call Detail Records & Call Management Records DRAFT Publish these changes Never…" at bounding box center [266, 300] width 308 height 34
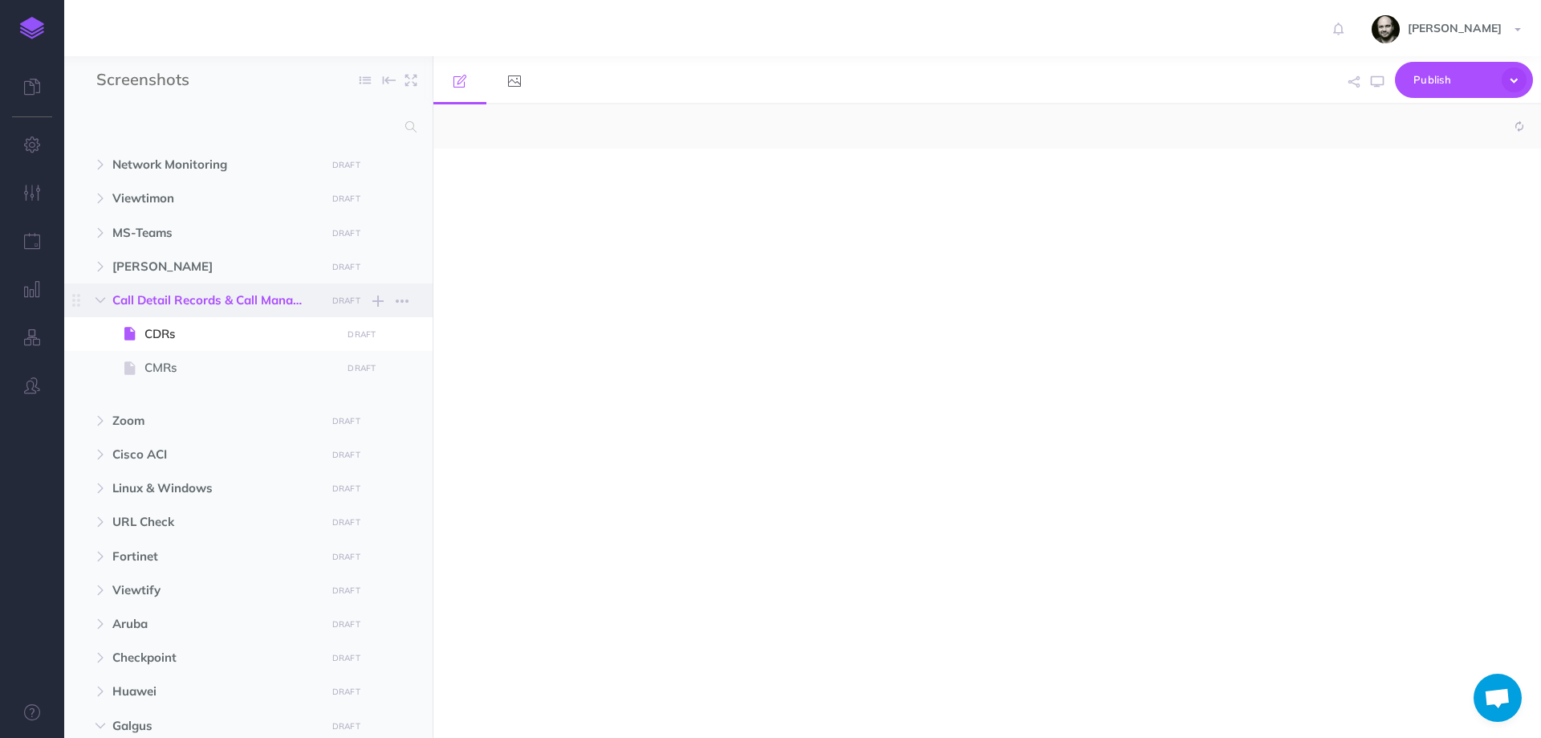
select select "null"
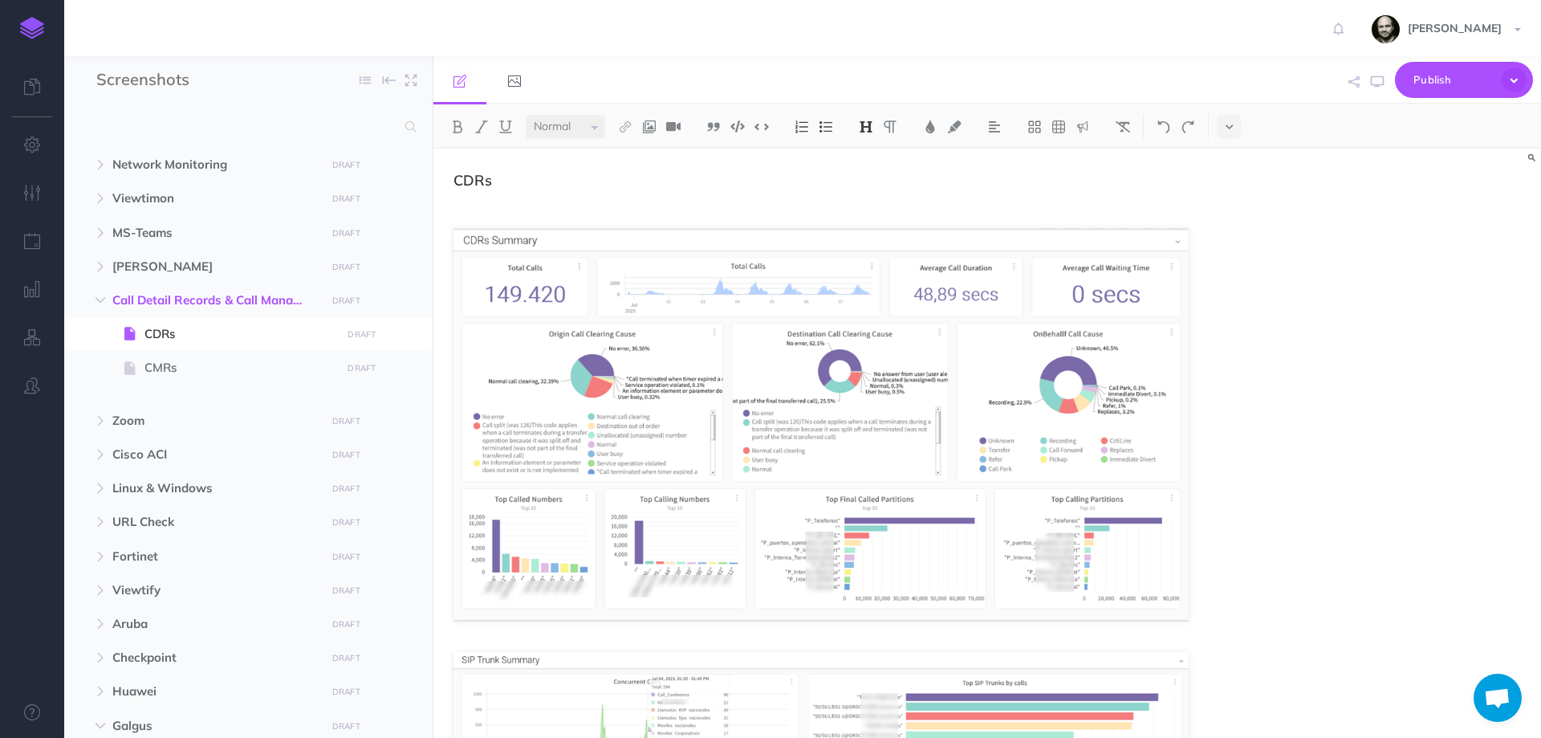
click at [1084, 376] on div "CDRs" at bounding box center [987, 442] width 1108 height 589
